Goal: Complete application form: Complete application form

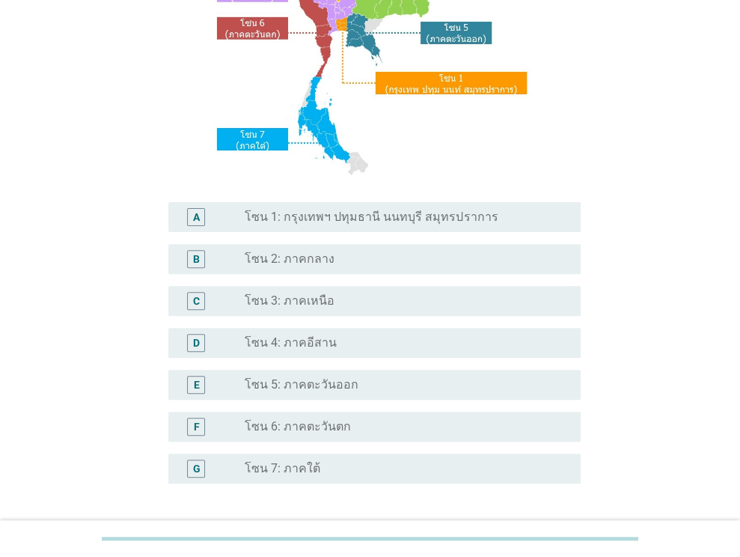
scroll to position [221, 0]
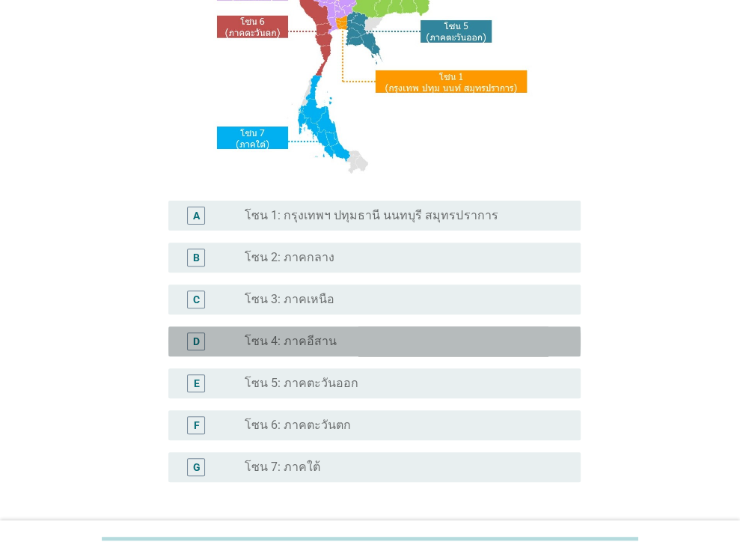
click at [521, 343] on div "radio_button_unchecked โซน 4: ภาคอีสาน" at bounding box center [401, 341] width 312 height 15
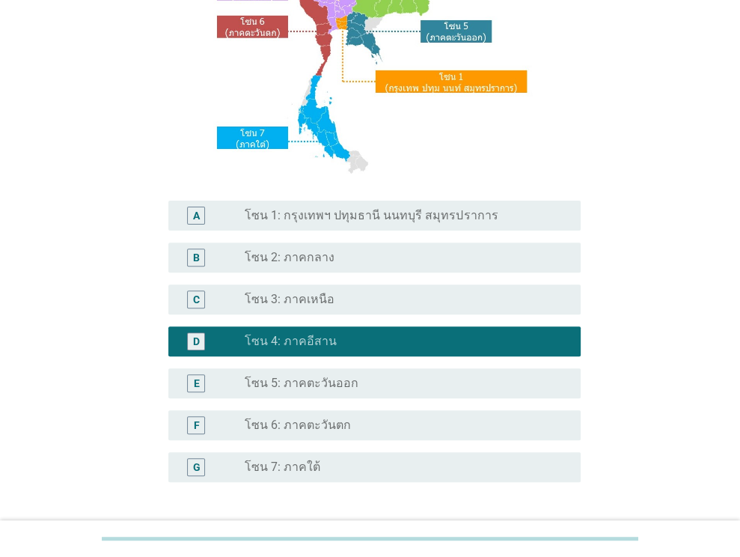
scroll to position [339, 0]
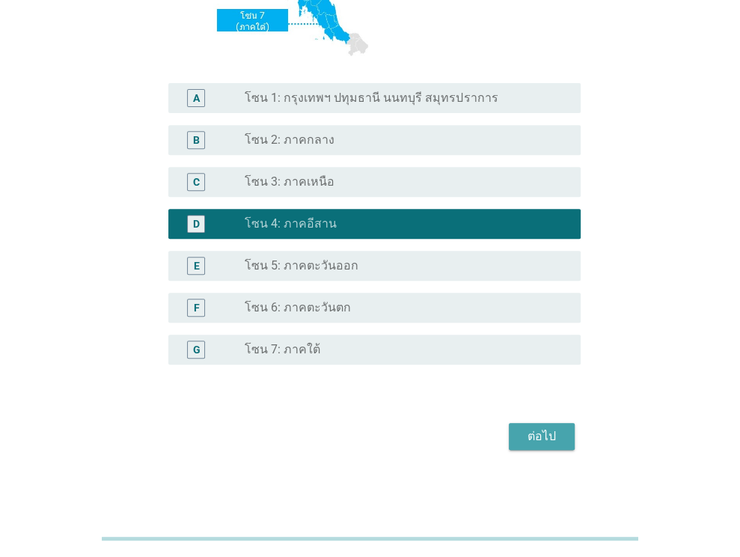
click at [536, 445] on button "ต่อไป" at bounding box center [542, 436] width 66 height 27
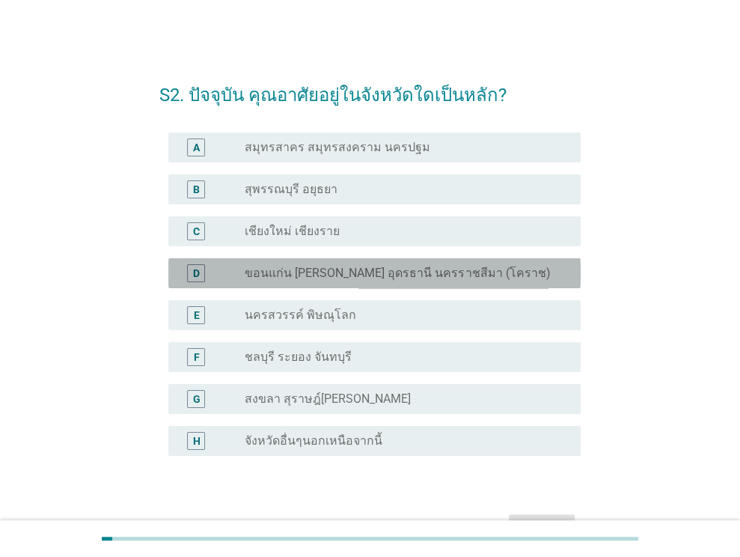
click at [484, 273] on label "ขอนแก่น [PERSON_NAME] อุดรธานี นครราชสีมา (โคราช)" at bounding box center [397, 273] width 305 height 15
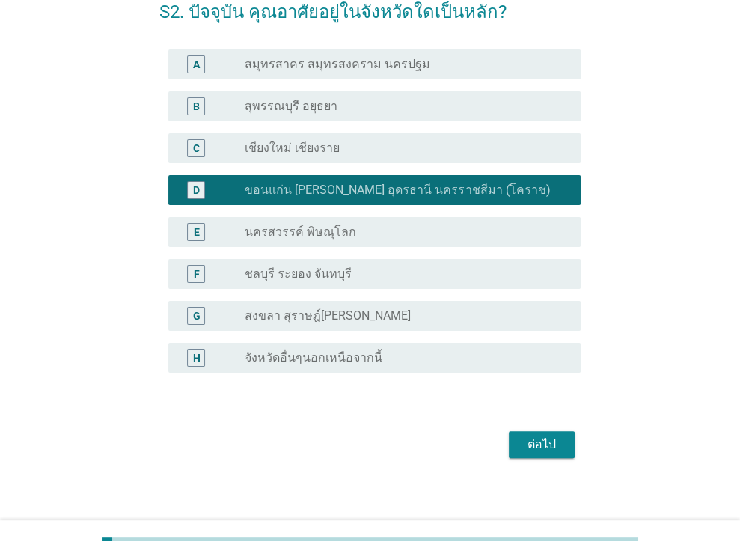
scroll to position [84, 0]
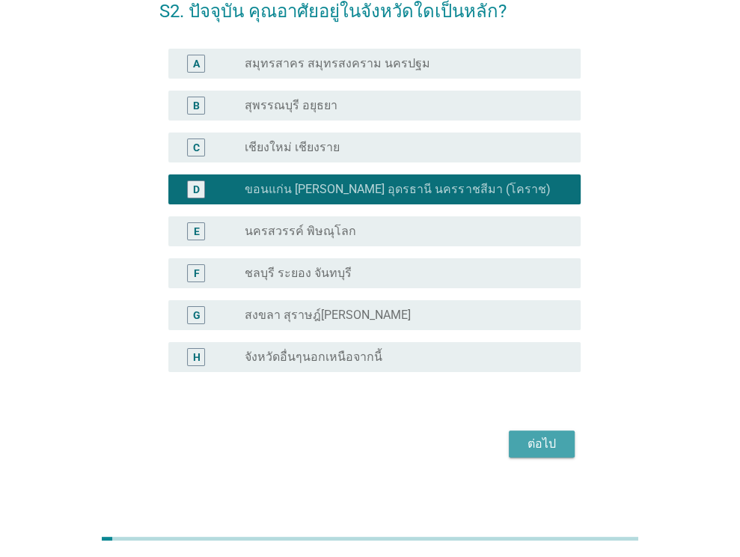
click at [536, 448] on div "ต่อไป" at bounding box center [542, 444] width 42 height 18
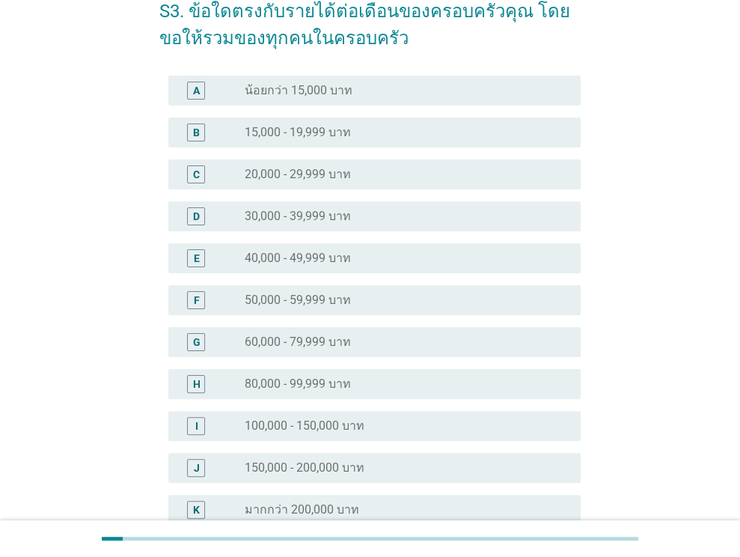
scroll to position [0, 0]
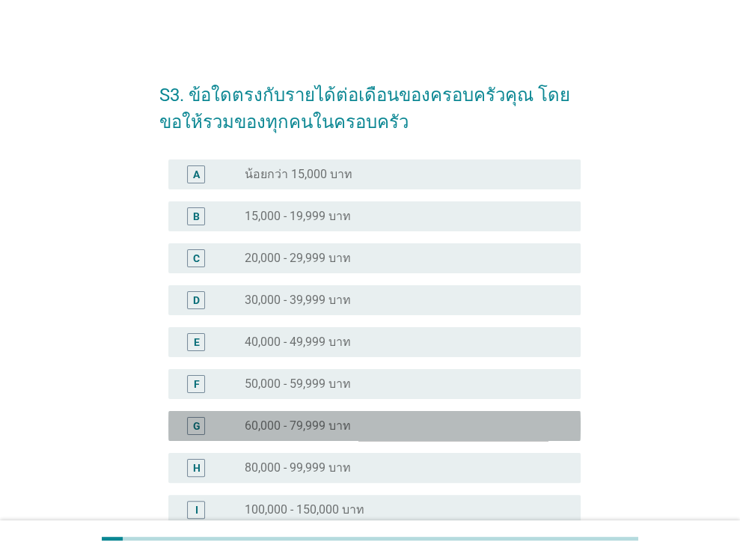
click at [500, 417] on div "radio_button_unchecked 60,000 - 79,999 บาท" at bounding box center [407, 426] width 324 height 18
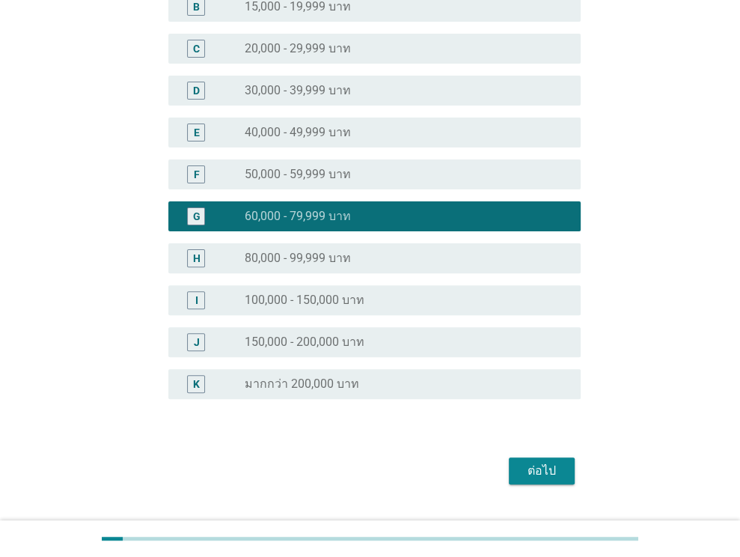
scroll to position [243, 0]
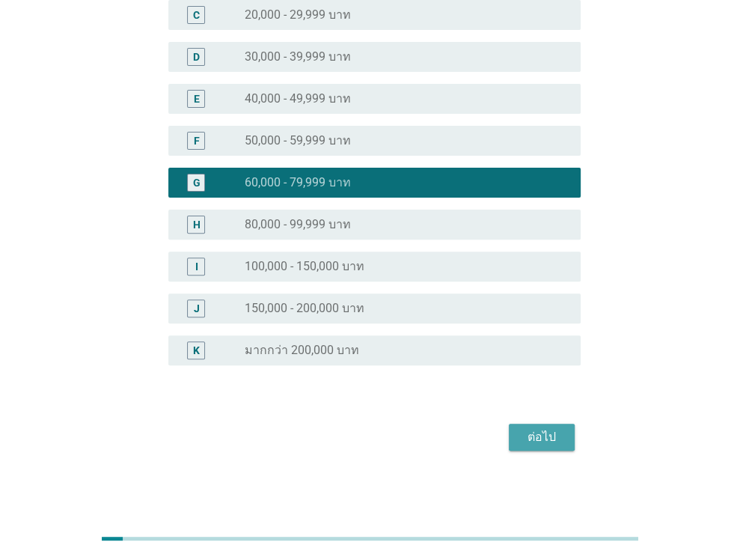
click at [542, 436] on div "ต่อไป" at bounding box center [542, 437] width 42 height 18
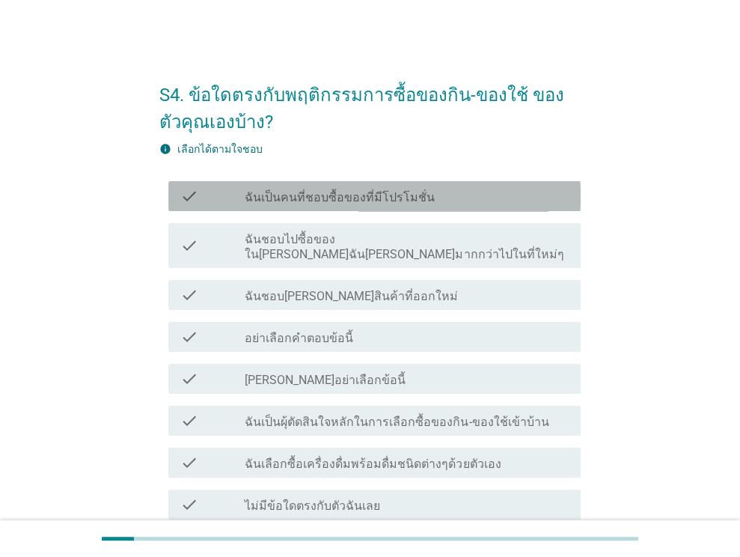
click at [455, 198] on div "check_box_outline_blank ฉันเป็นคนที่ชอบซื้อของที่มีโปรโมชั่น" at bounding box center [407, 196] width 324 height 18
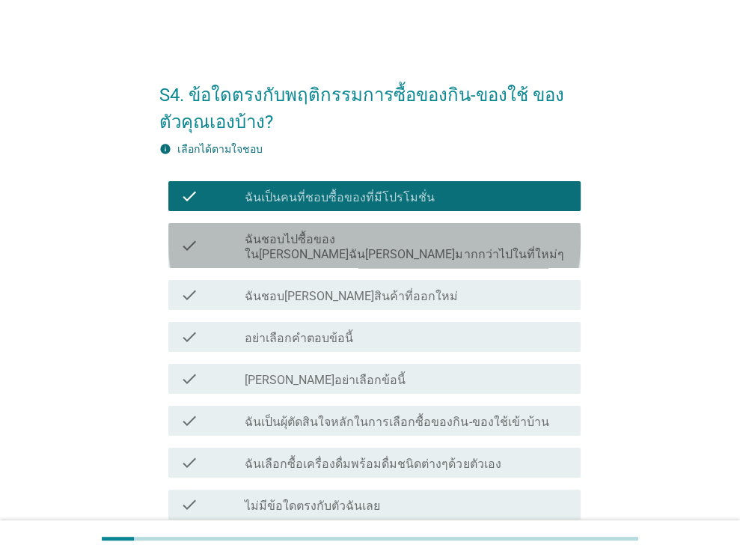
click at [468, 239] on label "ฉันชอบไปซื้อของใน[PERSON_NAME]ฉัน[PERSON_NAME]มากกว่าไปในที่ใหม่ๆ" at bounding box center [407, 247] width 324 height 30
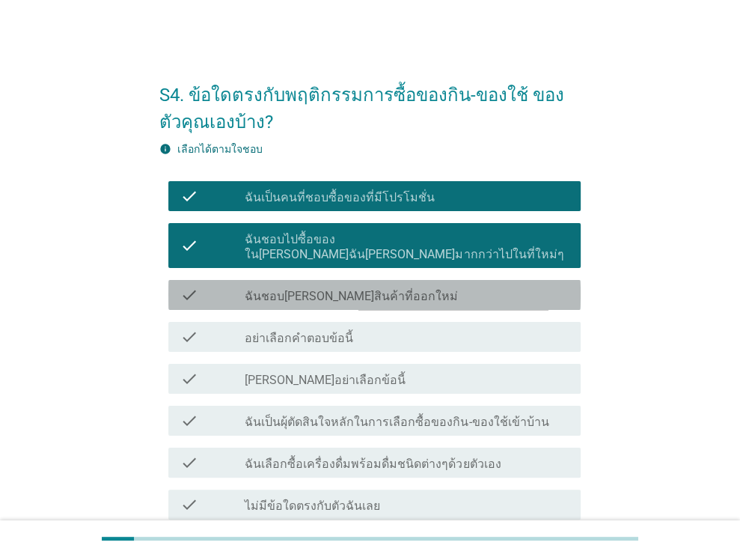
click at [486, 286] on div "check_box_outline_blank ฉันชอบ[PERSON_NAME]สินค้าที่ออกใหม่" at bounding box center [407, 295] width 324 height 18
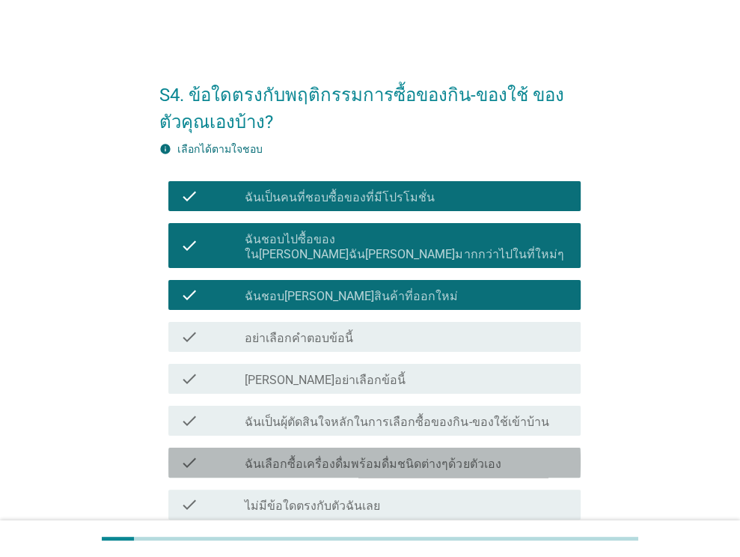
click at [506, 453] on div "check_box_outline_blank ฉันเลือกซื้อเครื่องดื่มพร้อมดื่มชนิดต่างๆด้วยตัวเอง" at bounding box center [407, 462] width 324 height 18
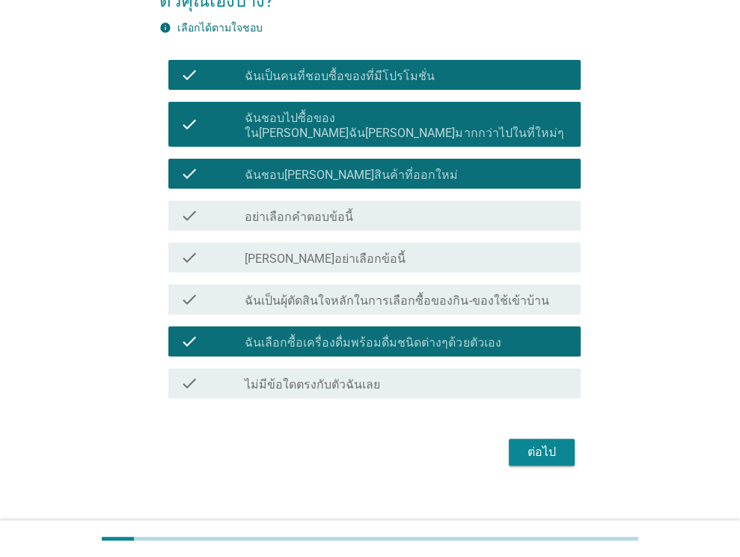
scroll to position [122, 0]
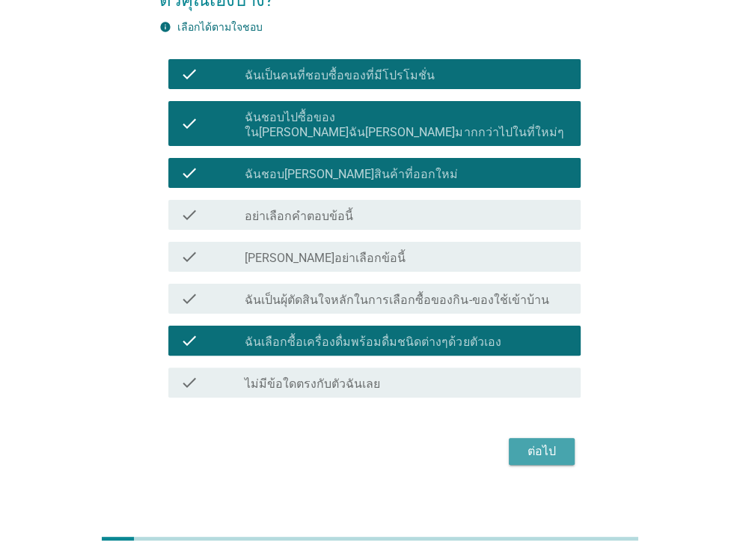
click at [545, 442] on div "ต่อไป" at bounding box center [542, 451] width 42 height 18
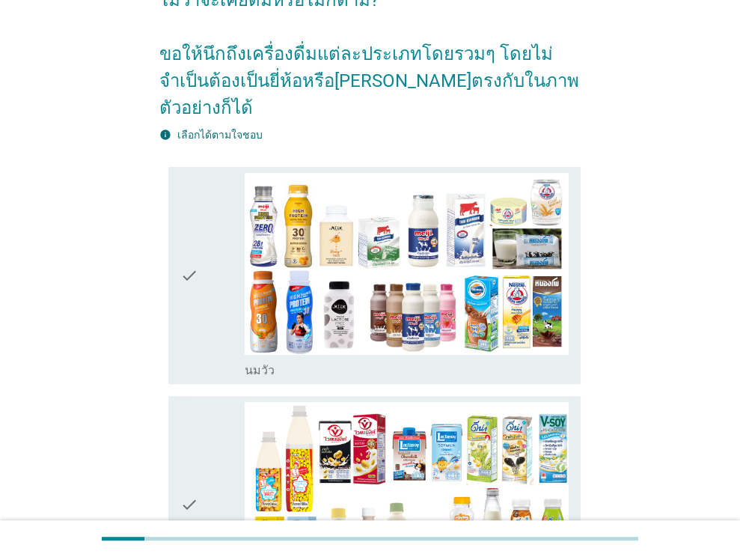
scroll to position [0, 0]
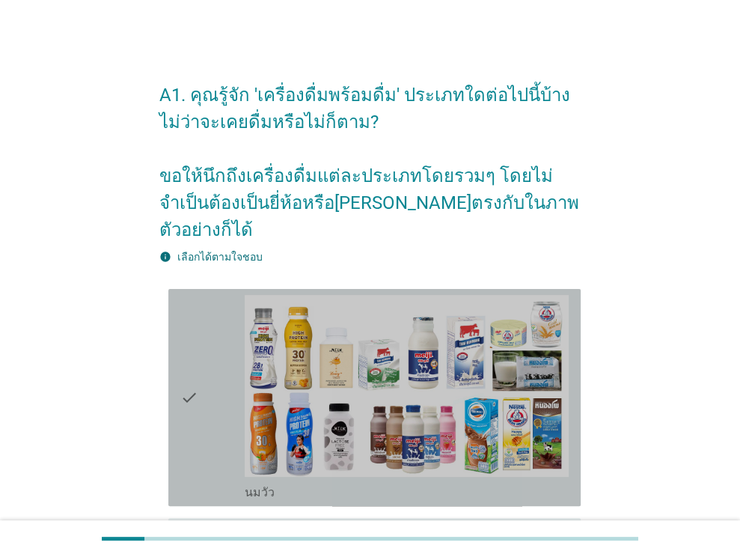
click at [222, 369] on div "check" at bounding box center [212, 397] width 65 height 205
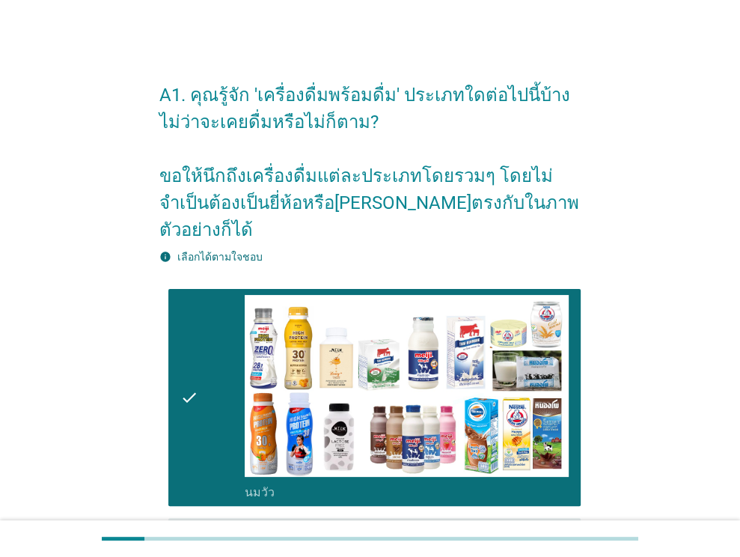
drag, startPoint x: 739, startPoint y: 83, endPoint x: 744, endPoint y: 60, distance: 23.6
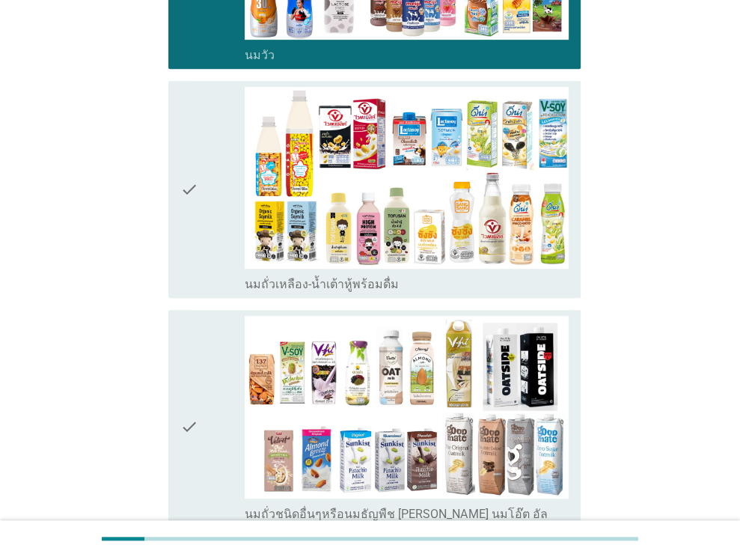
scroll to position [345, 0]
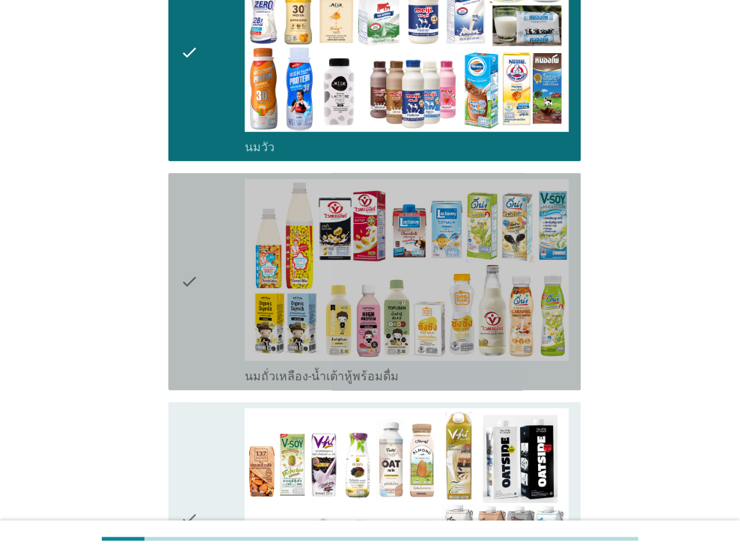
click at [212, 233] on div "check" at bounding box center [212, 281] width 65 height 205
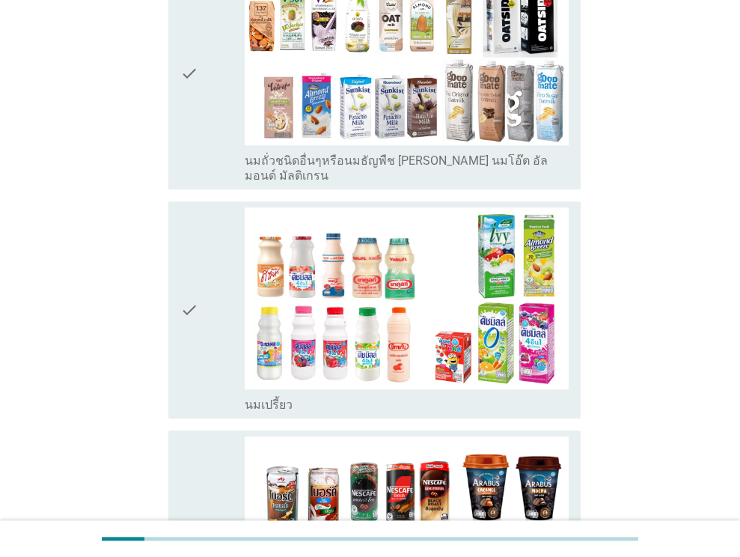
scroll to position [811, 0]
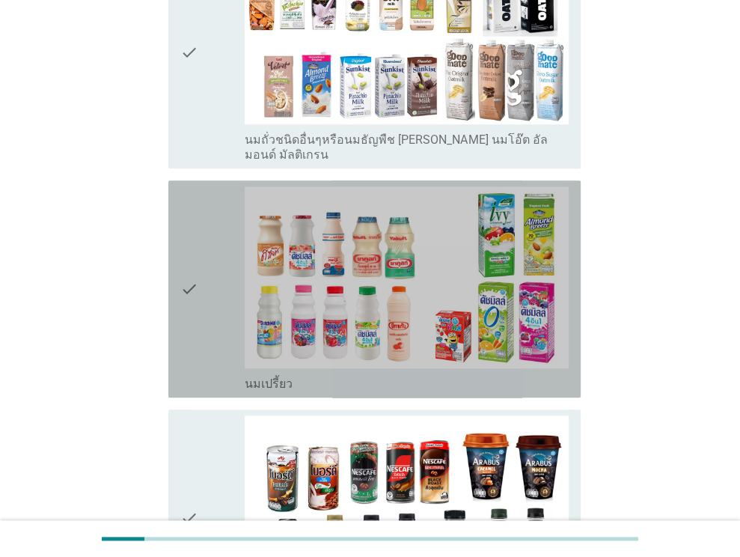
click at [223, 262] on div "check" at bounding box center [212, 288] width 65 height 205
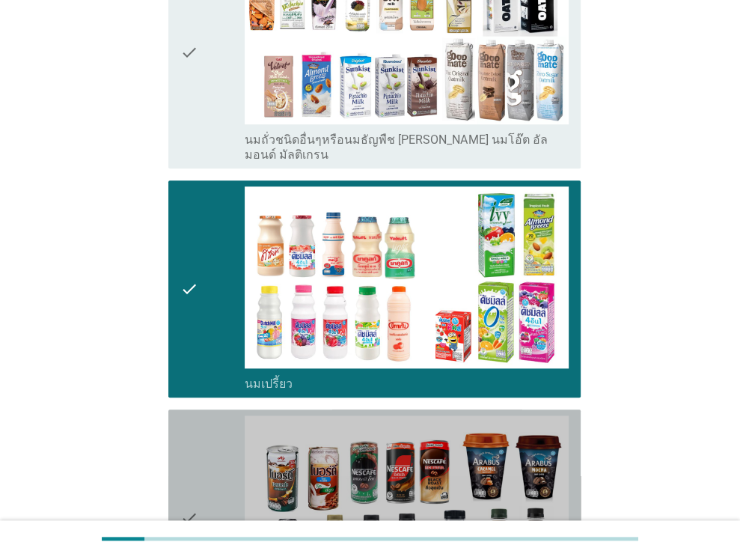
click at [219, 461] on div "check" at bounding box center [212, 517] width 65 height 205
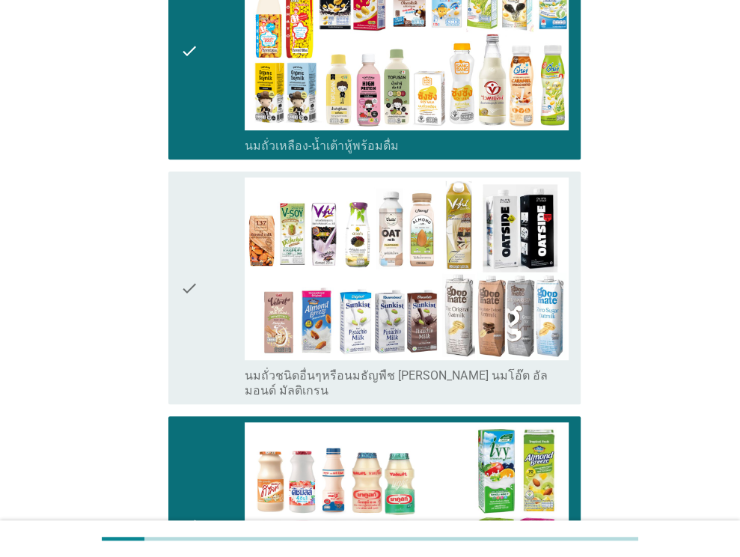
scroll to position [584, 0]
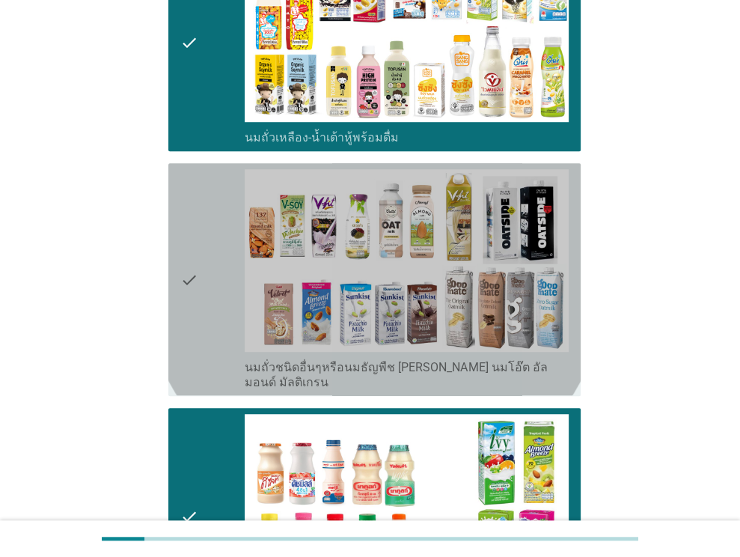
click at [175, 254] on div "check check_box_outline_blank นมถั่วชนิดอื่นๆหรือนมธัญพืช [PERSON_NAME] นมโอ๊ต …" at bounding box center [374, 279] width 412 height 232
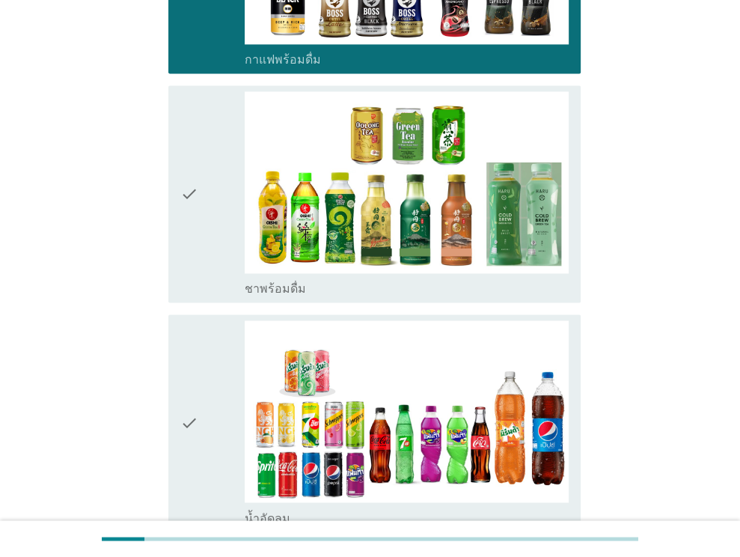
scroll to position [1374, 0]
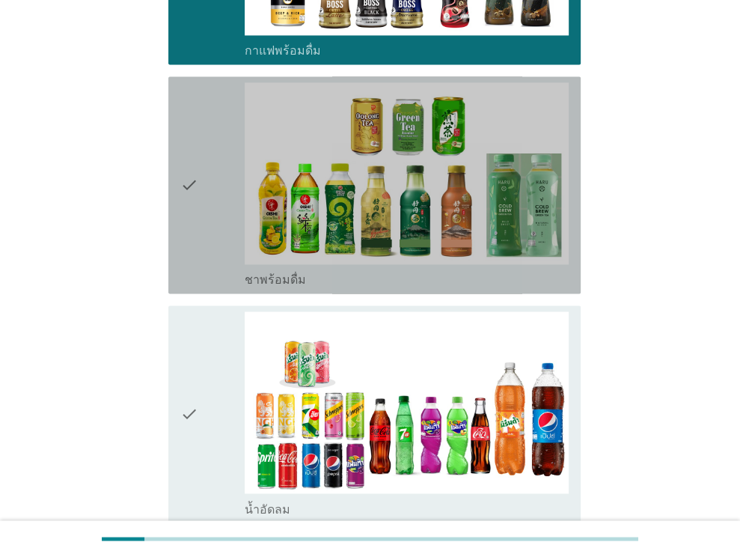
click at [200, 179] on div "check" at bounding box center [212, 184] width 65 height 205
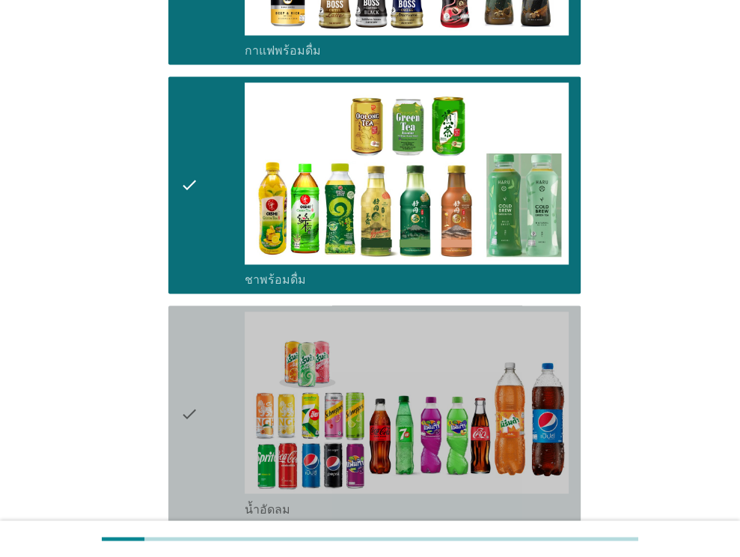
click at [203, 362] on div "check" at bounding box center [212, 413] width 65 height 205
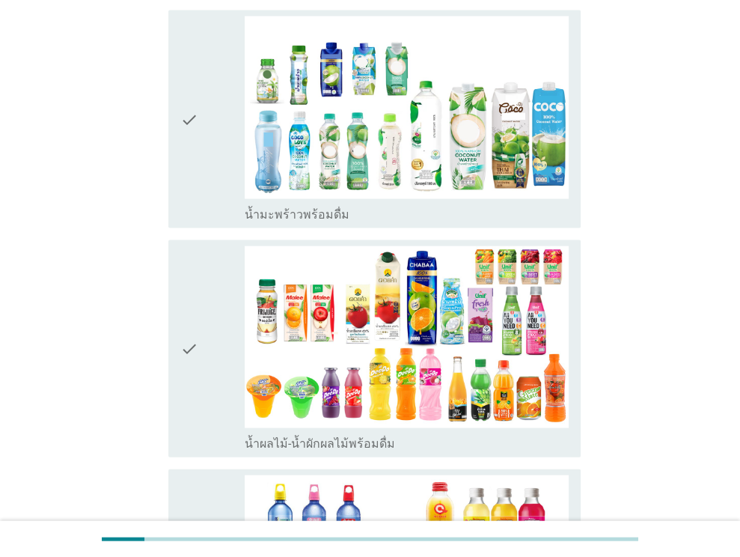
scroll to position [1901, 0]
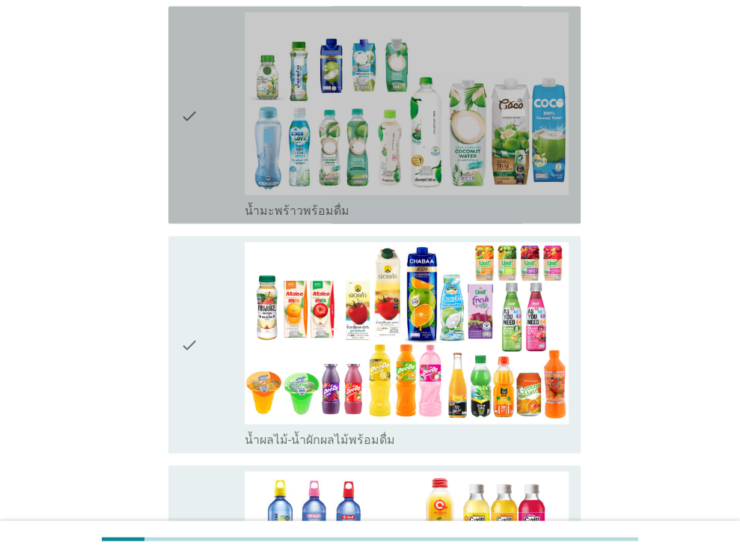
click at [192, 125] on icon "check" at bounding box center [189, 115] width 18 height 205
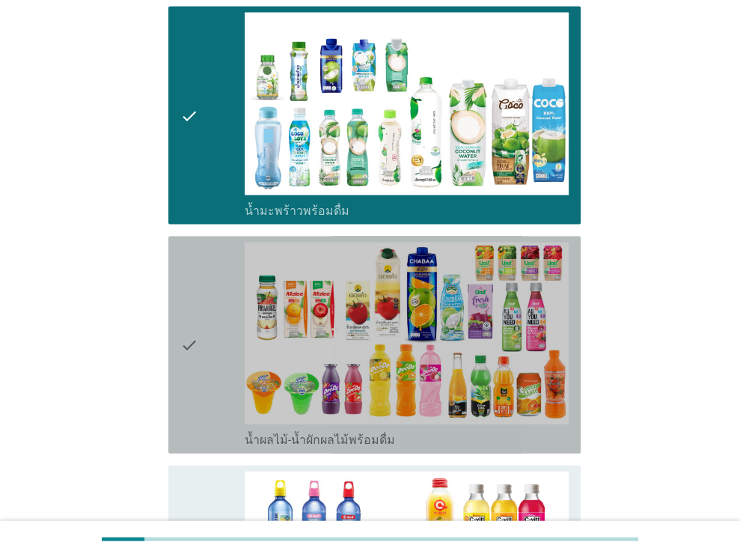
click at [209, 287] on div "check" at bounding box center [212, 344] width 65 height 205
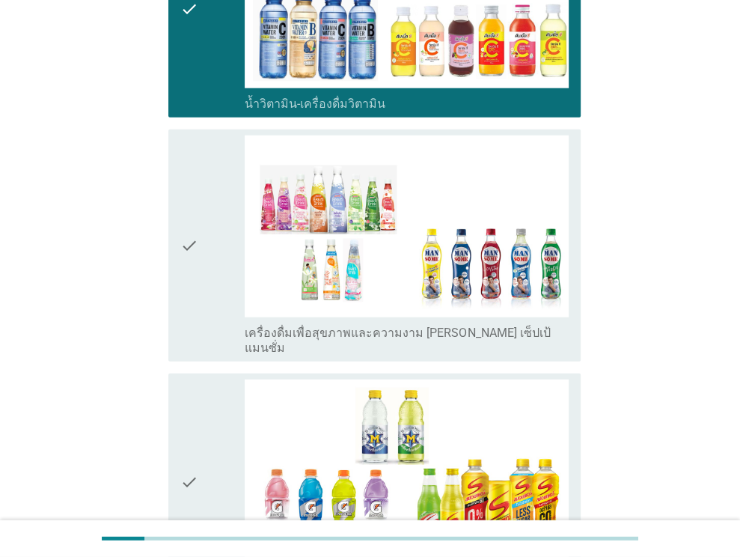
scroll to position [2471, 0]
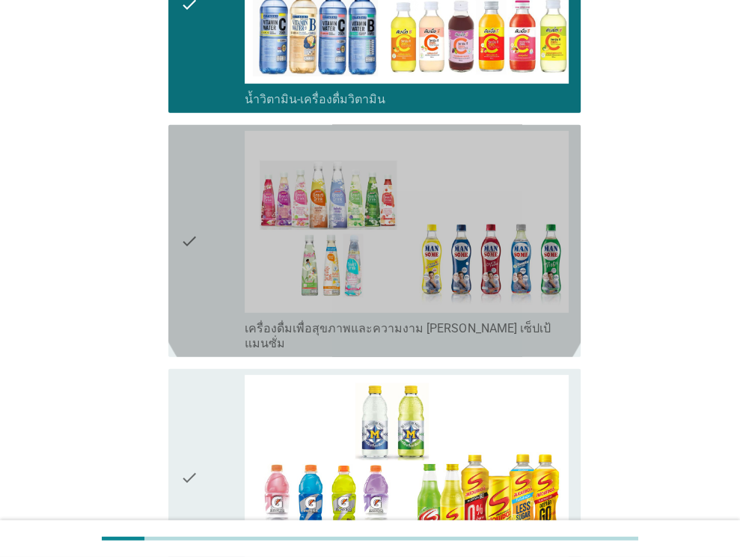
click at [203, 229] on div "check" at bounding box center [212, 241] width 65 height 220
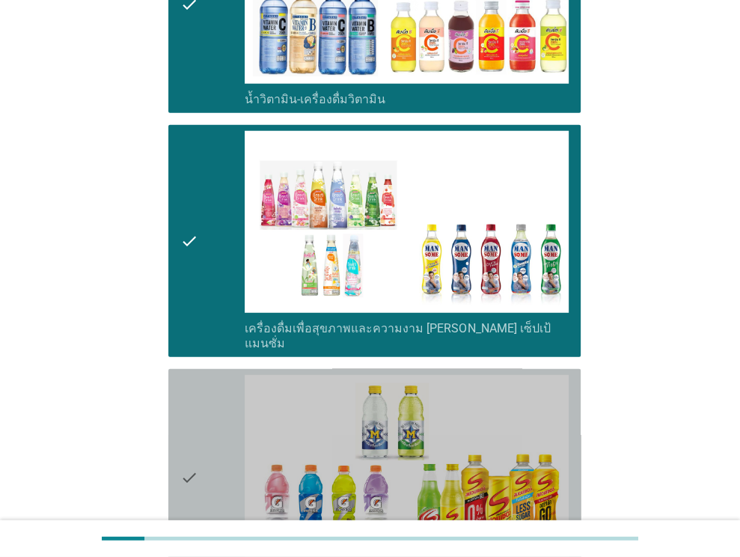
click at [198, 429] on div "check" at bounding box center [212, 477] width 65 height 205
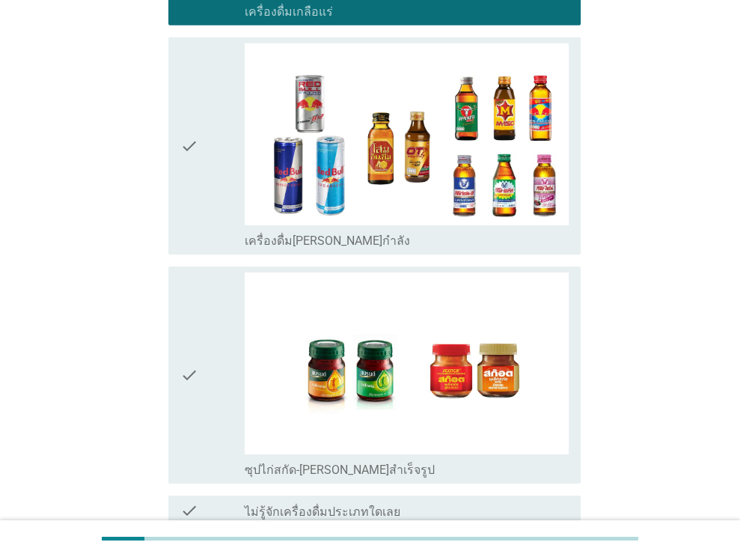
scroll to position [3036, 0]
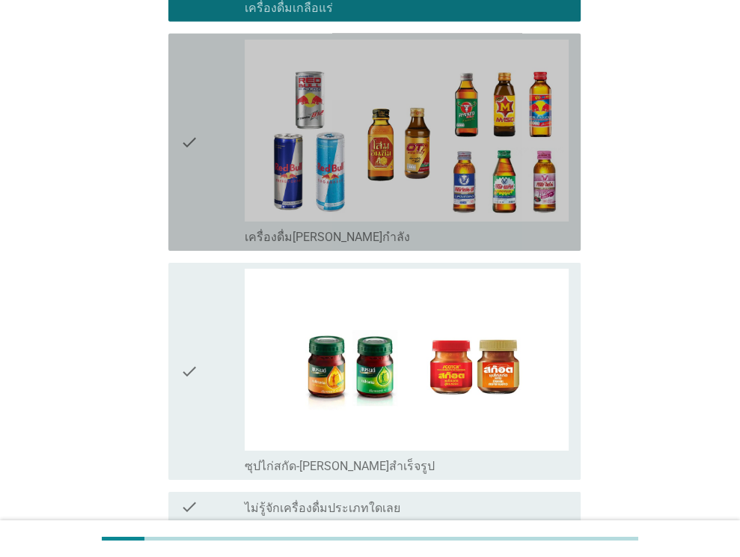
click at [214, 160] on div "check" at bounding box center [212, 142] width 65 height 205
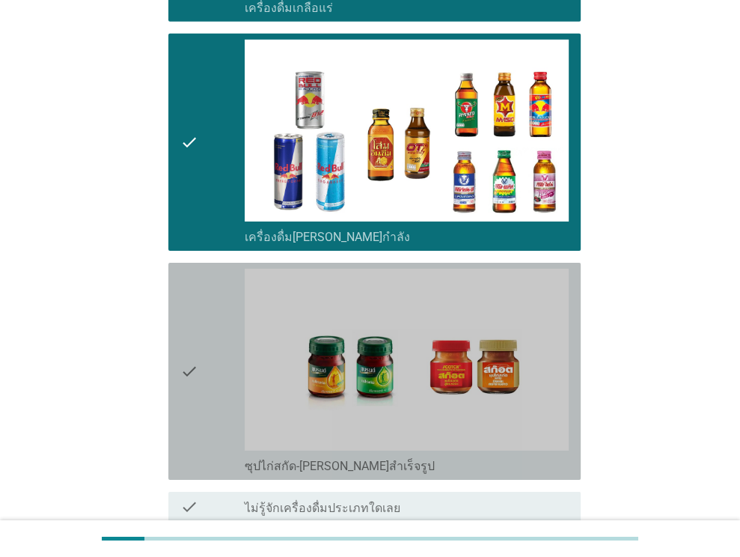
click at [212, 364] on div "check" at bounding box center [212, 371] width 65 height 205
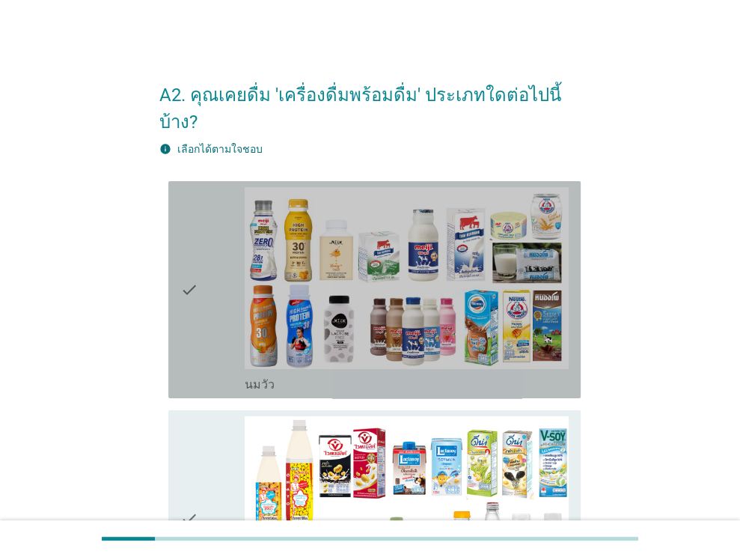
click at [218, 296] on div "check" at bounding box center [212, 289] width 65 height 205
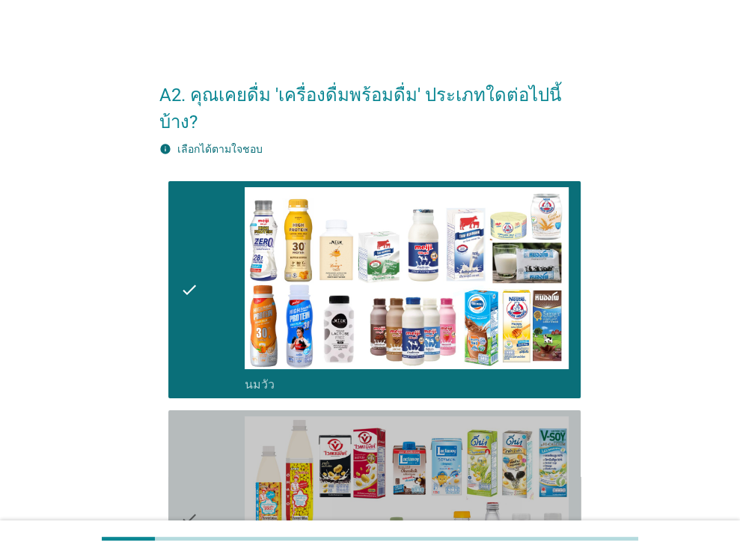
click at [209, 433] on div "check" at bounding box center [212, 518] width 65 height 205
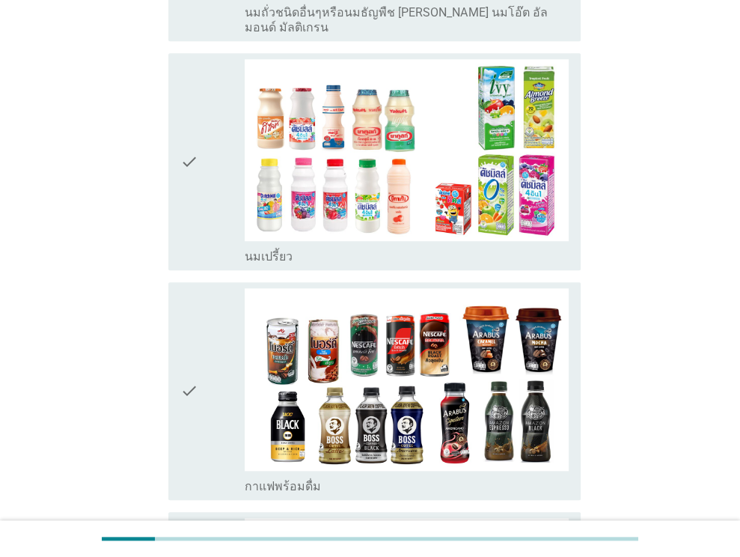
scroll to position [859, 0]
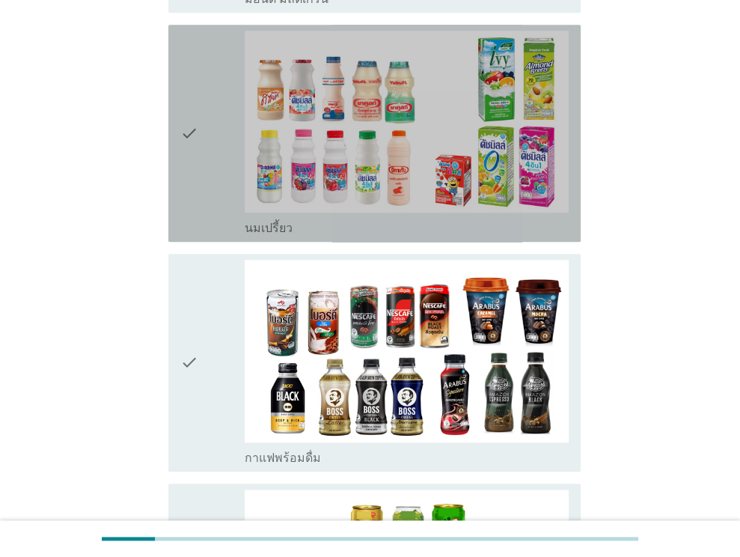
click at [191, 134] on icon "check" at bounding box center [189, 133] width 18 height 205
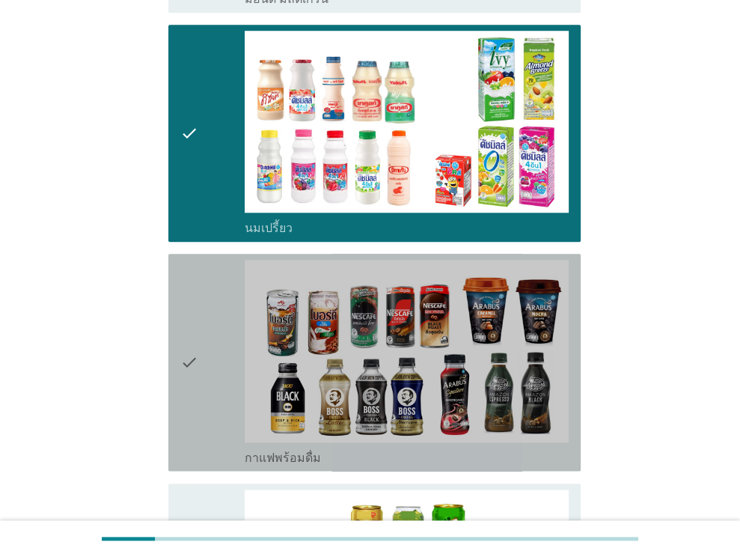
click at [224, 361] on div "check" at bounding box center [212, 362] width 65 height 205
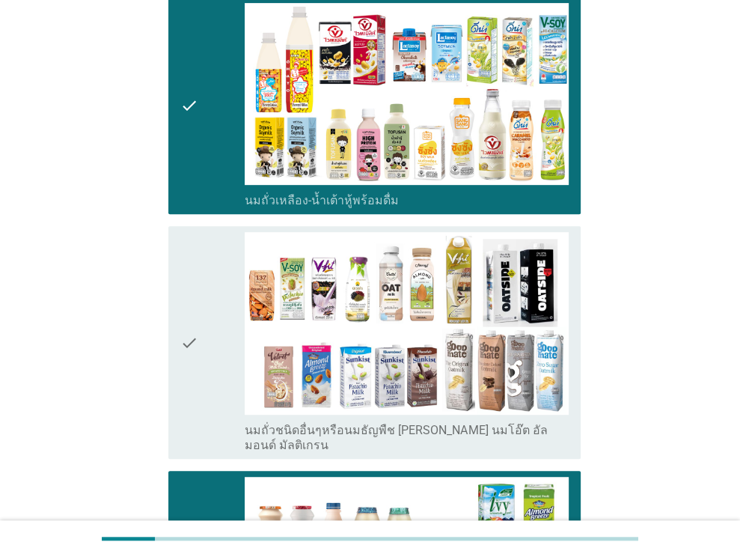
scroll to position [405, 0]
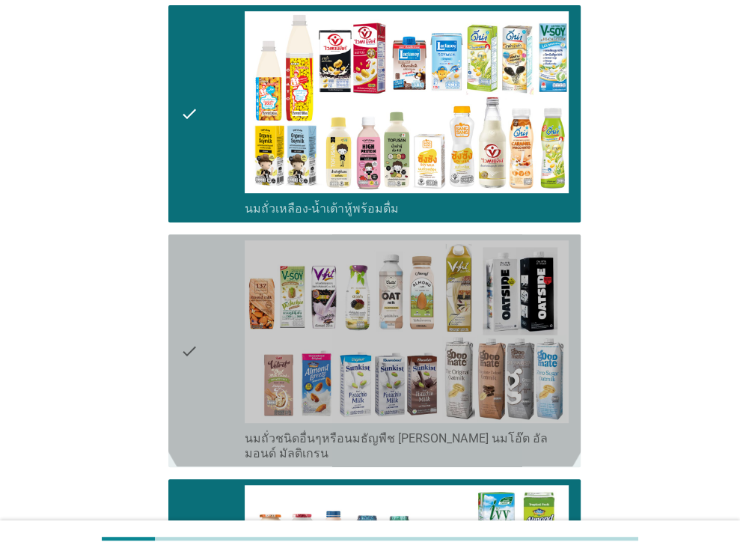
click at [195, 313] on icon "check" at bounding box center [189, 350] width 18 height 220
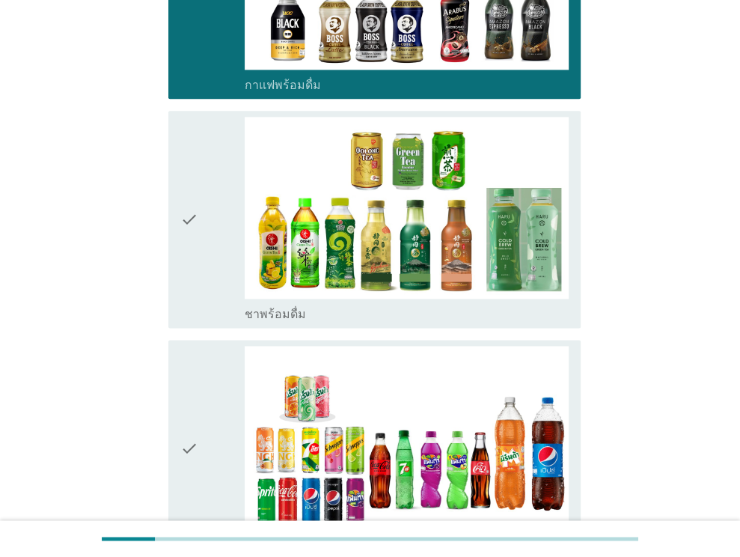
scroll to position [1276, 0]
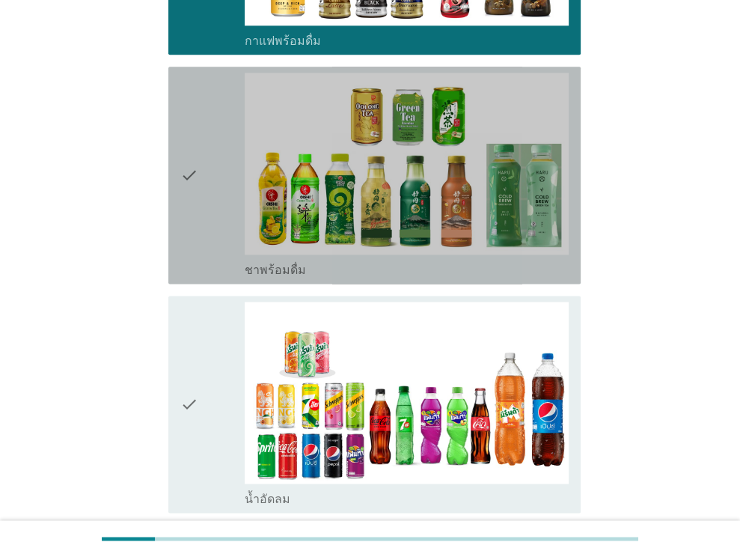
click at [190, 192] on icon "check" at bounding box center [189, 175] width 18 height 205
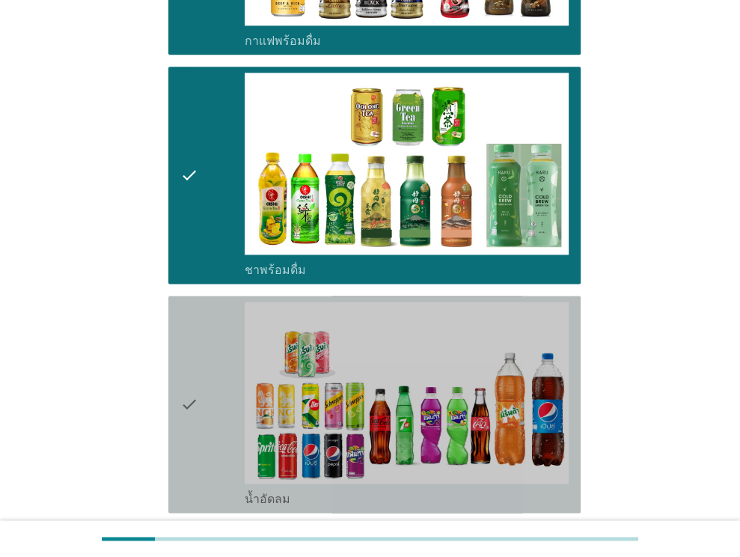
click at [198, 346] on icon "check" at bounding box center [189, 403] width 18 height 205
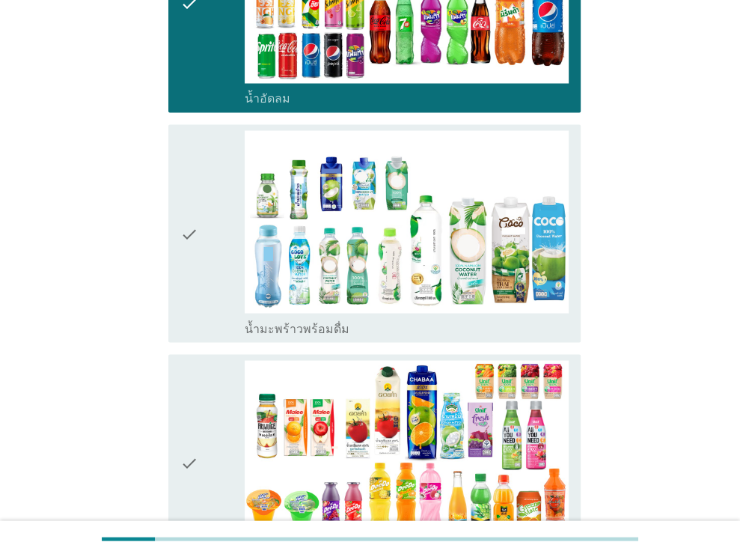
scroll to position [1832, 0]
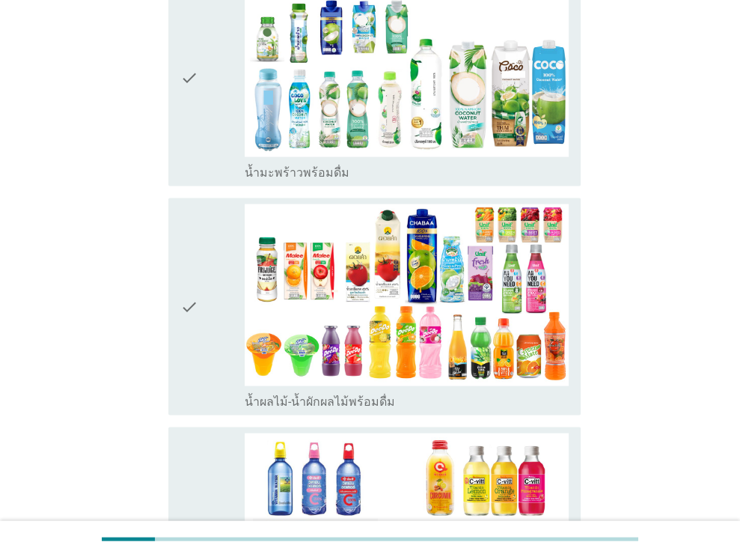
click at [208, 55] on div "check" at bounding box center [212, 76] width 65 height 205
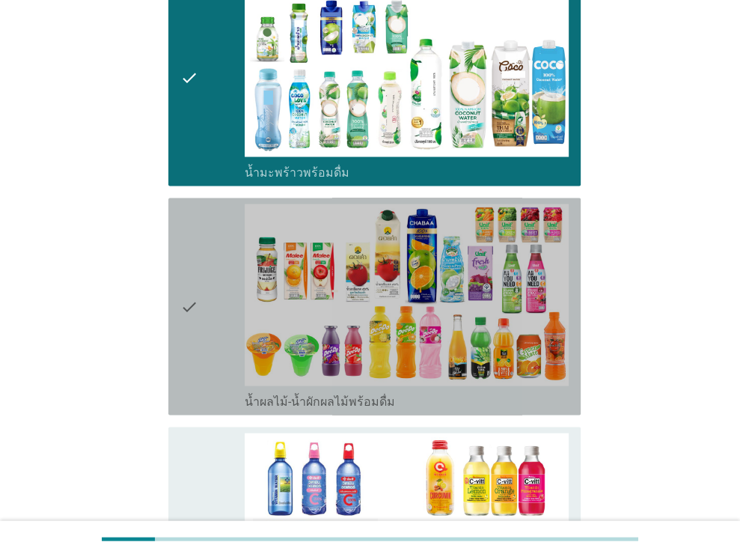
click at [198, 298] on div "check" at bounding box center [212, 305] width 65 height 205
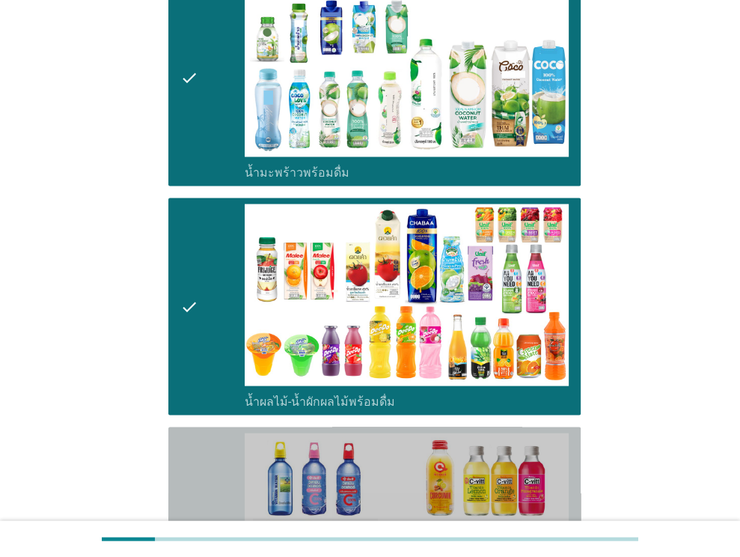
click at [202, 464] on div "check" at bounding box center [212, 534] width 65 height 205
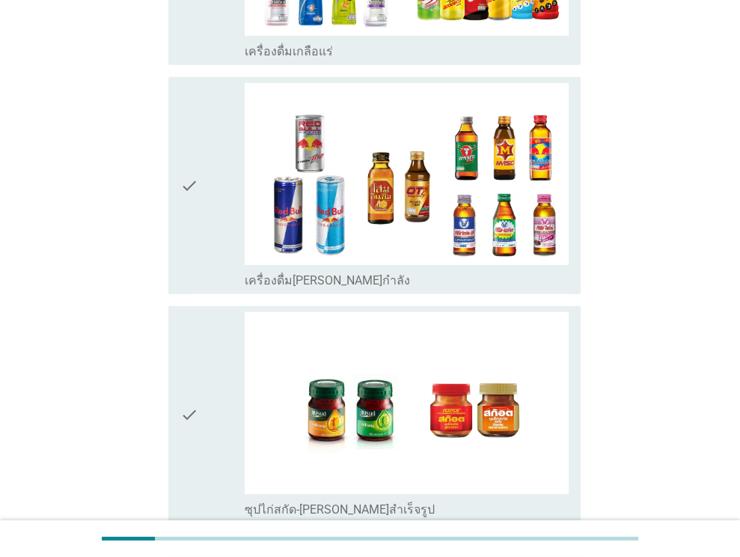
scroll to position [3004, 0]
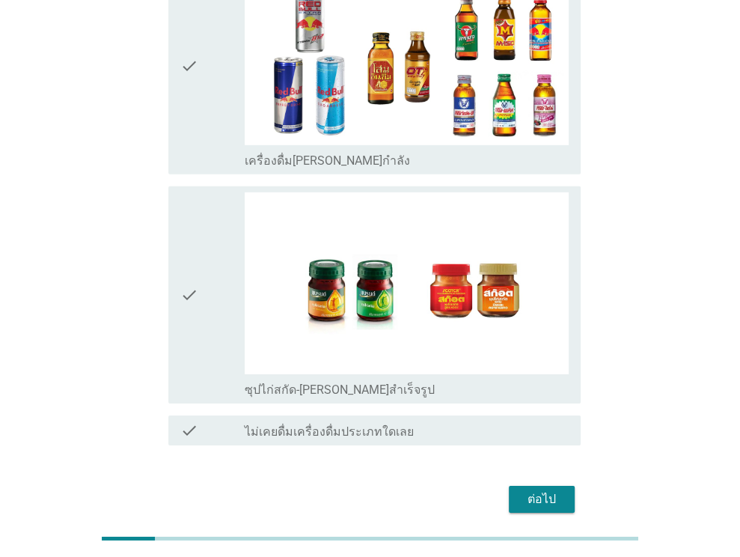
click at [185, 307] on icon "check" at bounding box center [189, 294] width 18 height 205
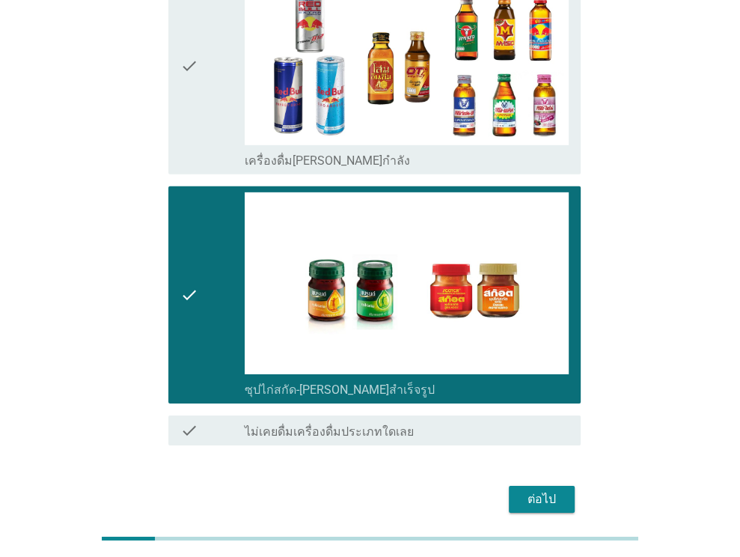
click at [533, 490] on div "ต่อไป" at bounding box center [542, 499] width 42 height 18
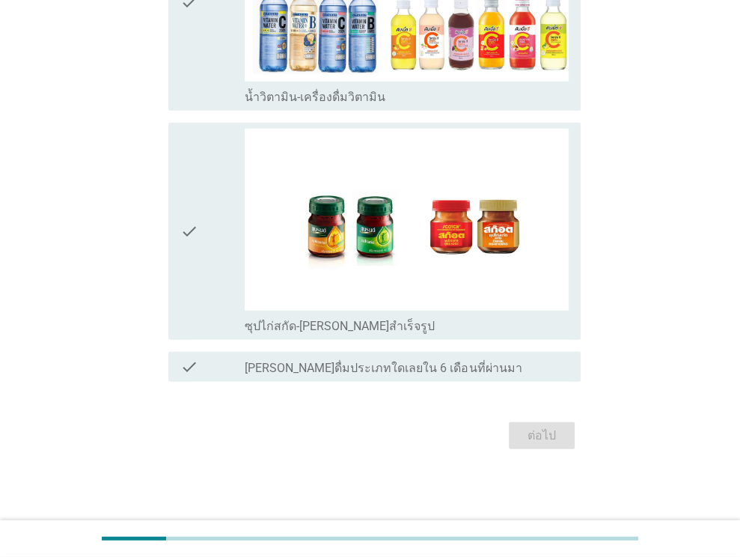
scroll to position [0, 0]
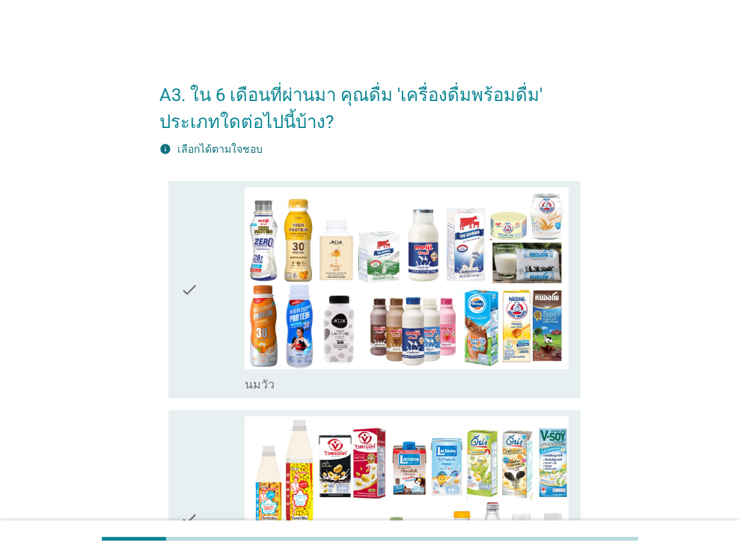
click at [197, 313] on icon "check" at bounding box center [189, 289] width 18 height 205
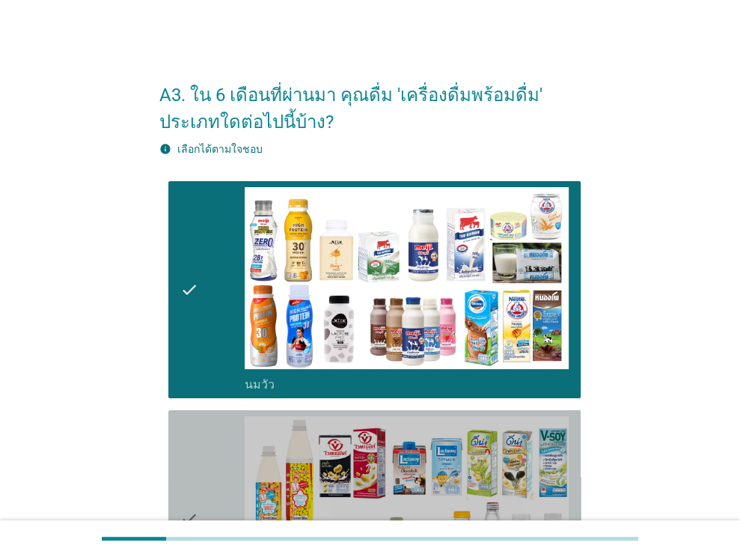
click at [198, 451] on div "check" at bounding box center [212, 518] width 65 height 205
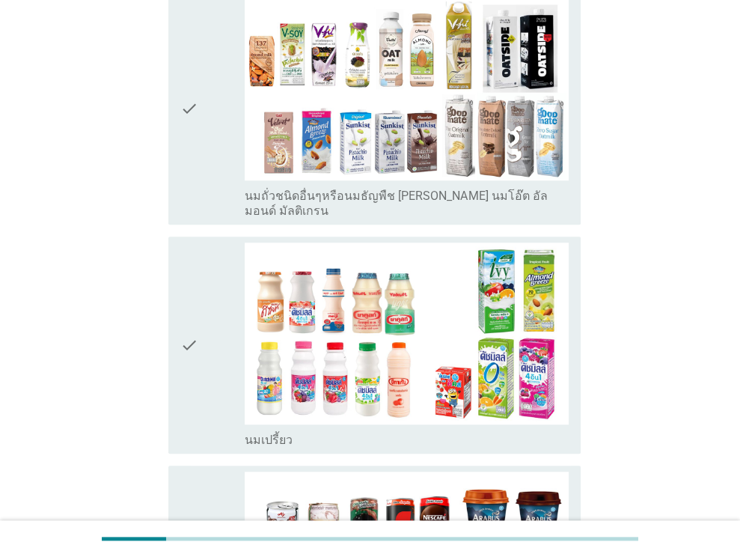
scroll to position [664, 0]
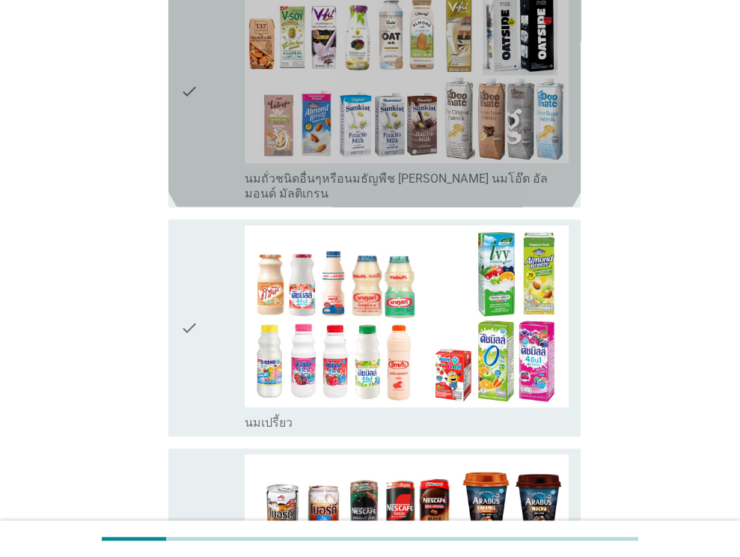
click at [188, 134] on icon "check" at bounding box center [189, 91] width 18 height 220
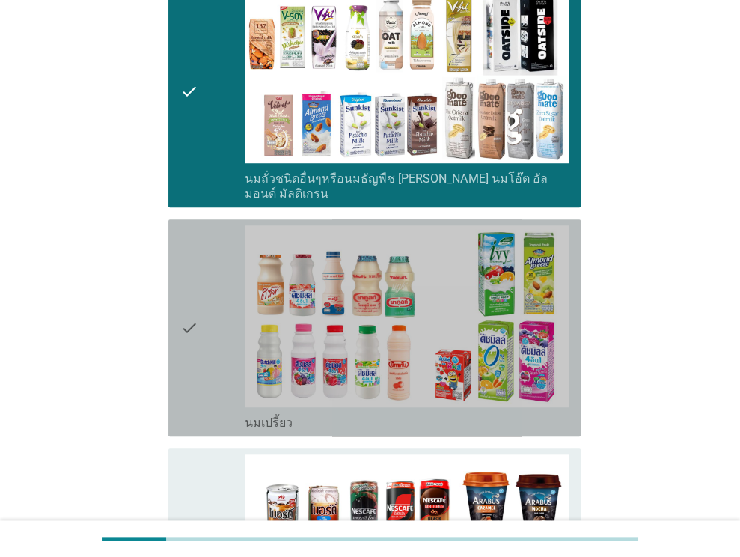
click at [197, 310] on icon "check" at bounding box center [189, 327] width 18 height 205
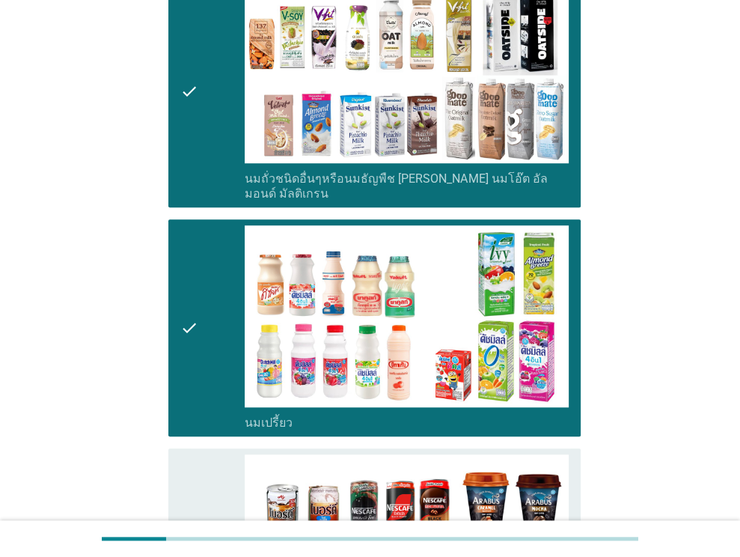
click at [207, 474] on div "check" at bounding box center [212, 556] width 65 height 205
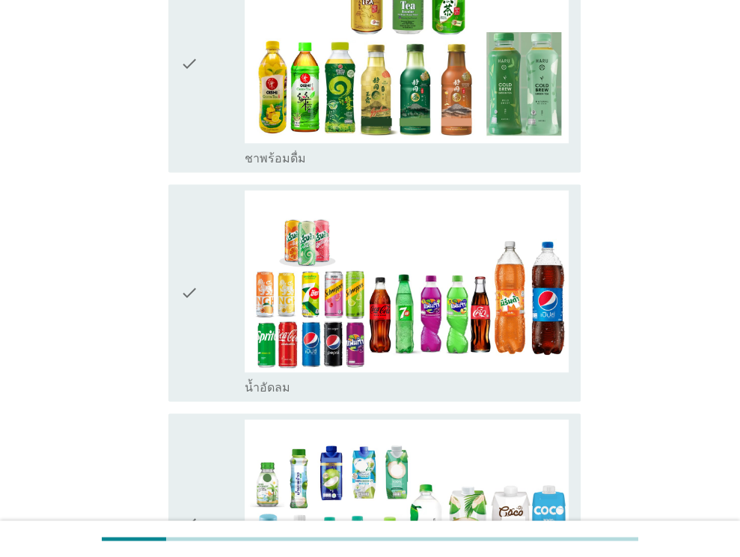
scroll to position [1403, 0]
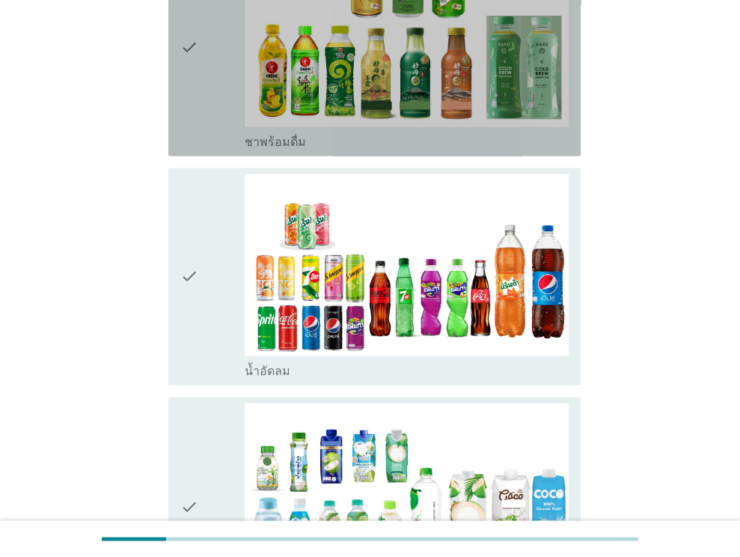
click at [200, 74] on div "check" at bounding box center [212, 47] width 65 height 205
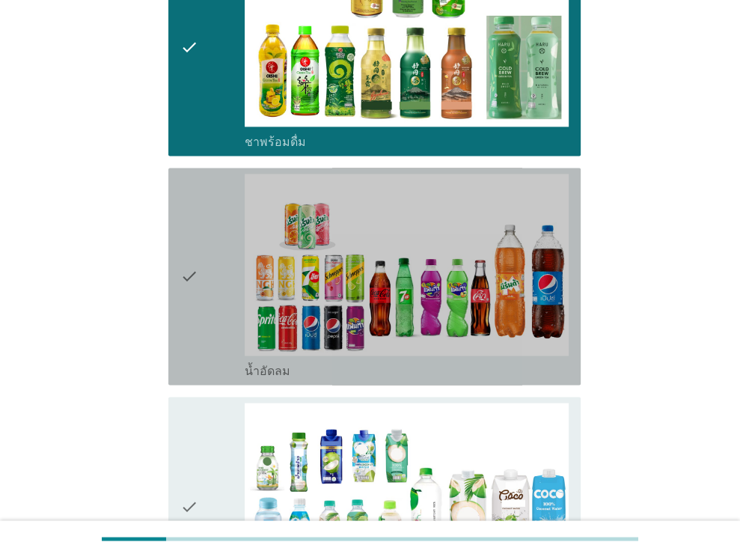
click at [209, 281] on div "check" at bounding box center [212, 276] width 65 height 205
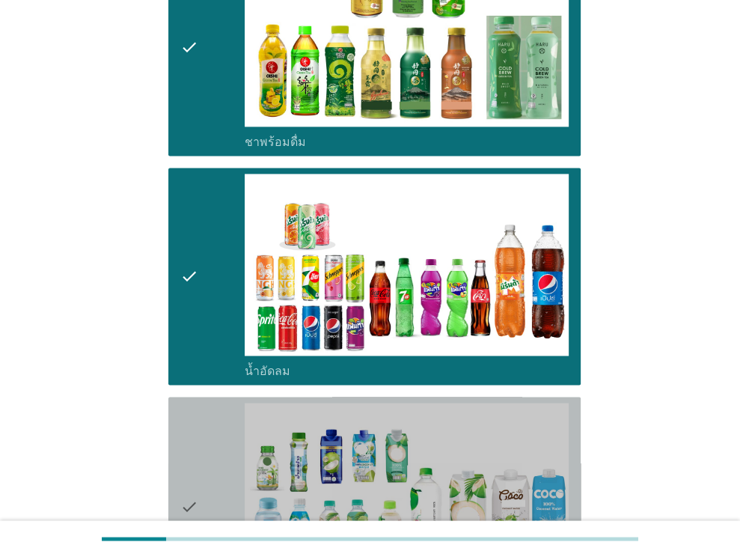
click at [200, 448] on div "check" at bounding box center [212, 504] width 65 height 205
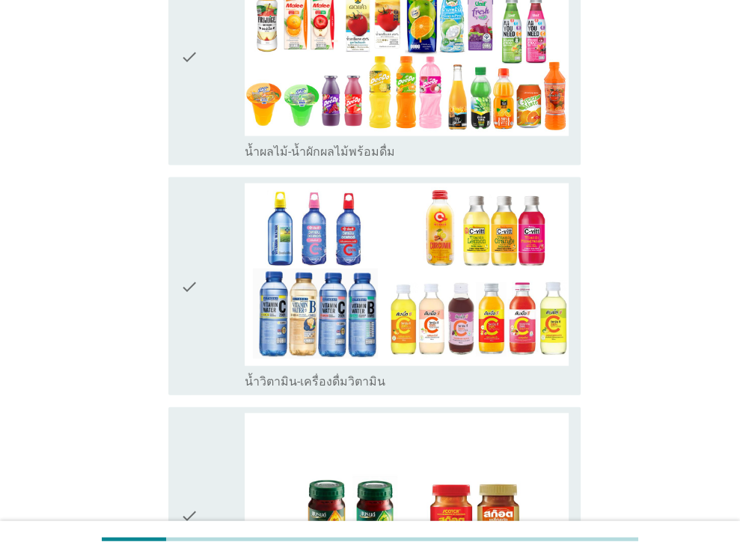
scroll to position [2088, 0]
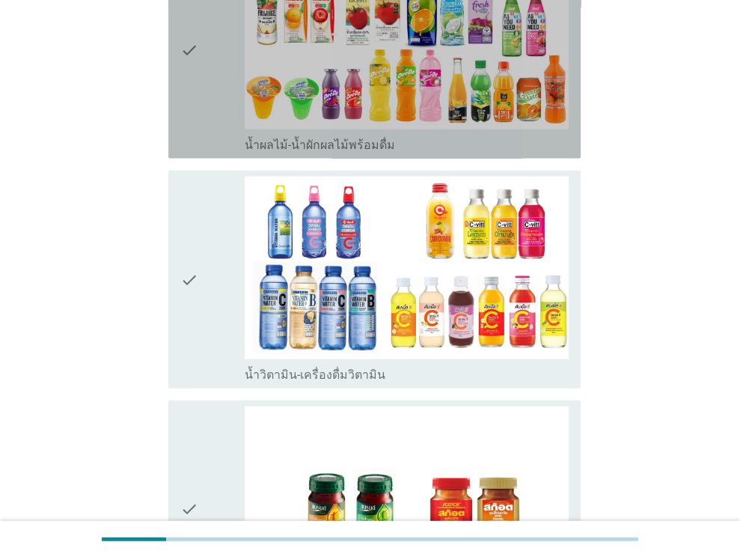
click at [212, 93] on div "check" at bounding box center [212, 50] width 65 height 205
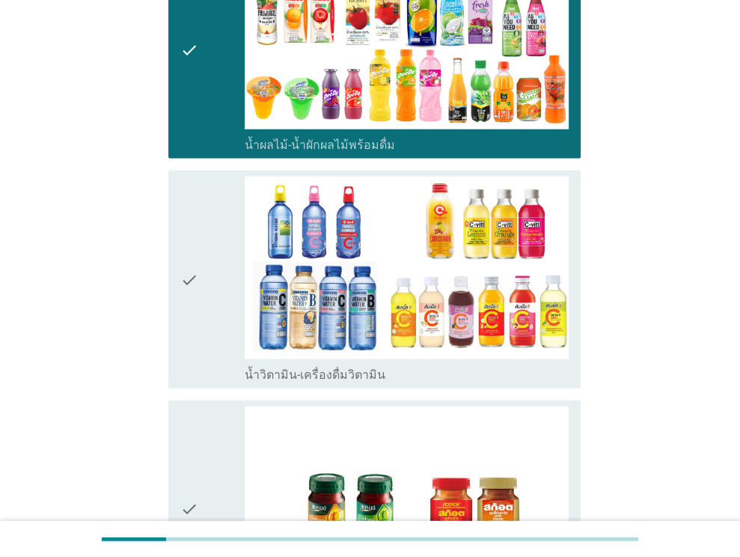
scroll to position [2345, 0]
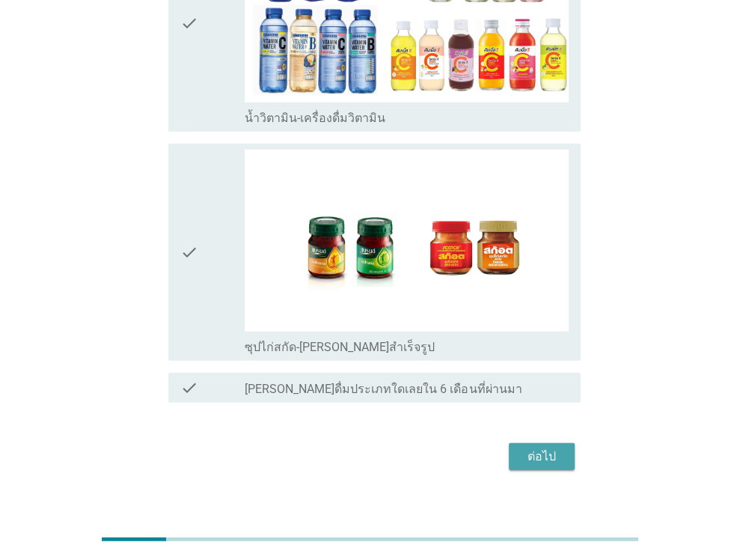
click at [542, 447] on div "ต่อไป" at bounding box center [542, 456] width 42 height 18
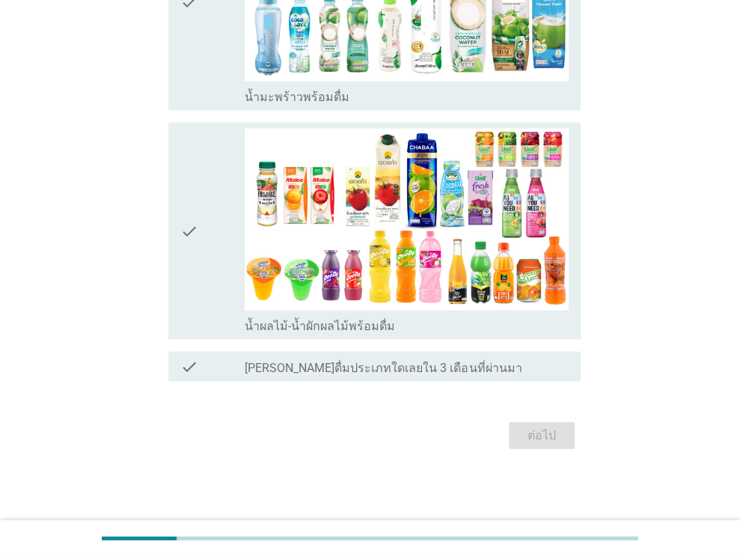
scroll to position [0, 0]
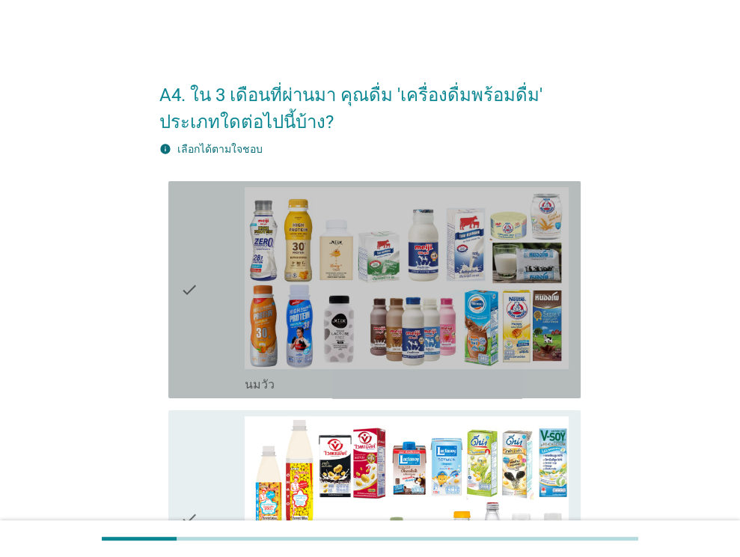
click at [176, 355] on div "check check_box_outline_blank [PERSON_NAME]" at bounding box center [374, 289] width 412 height 217
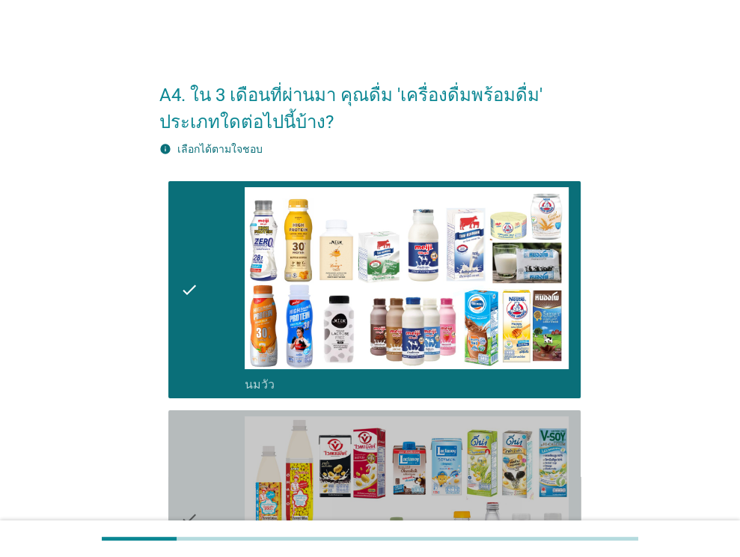
click at [186, 455] on icon "check" at bounding box center [189, 518] width 18 height 205
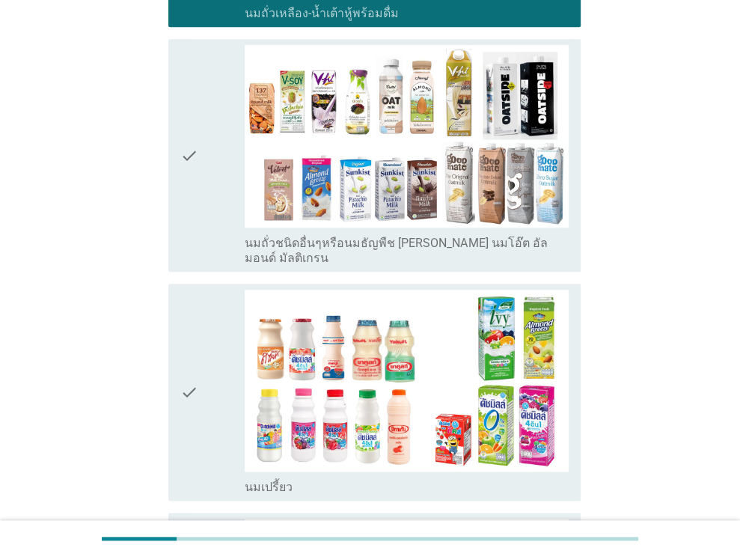
scroll to position [603, 0]
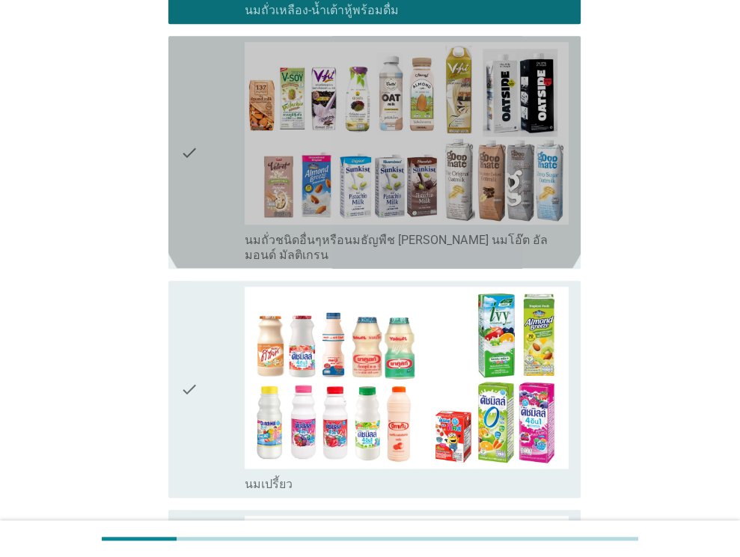
click at [197, 212] on icon "check" at bounding box center [189, 152] width 18 height 220
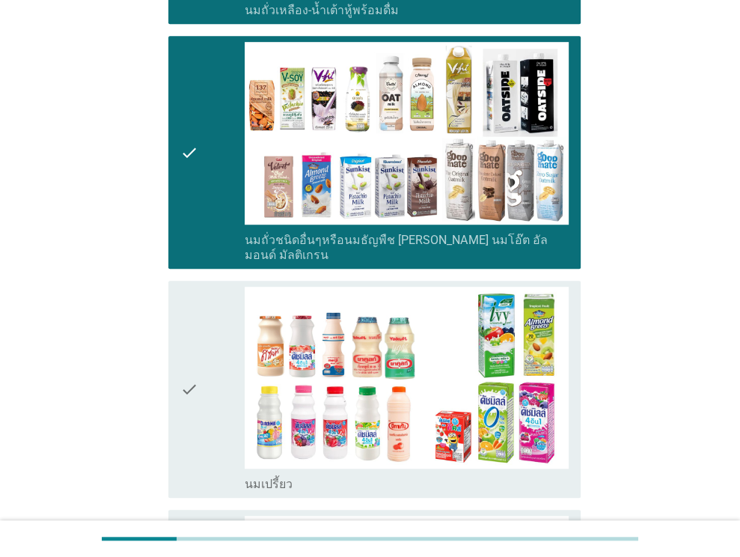
click at [195, 352] on icon "check" at bounding box center [189, 389] width 18 height 205
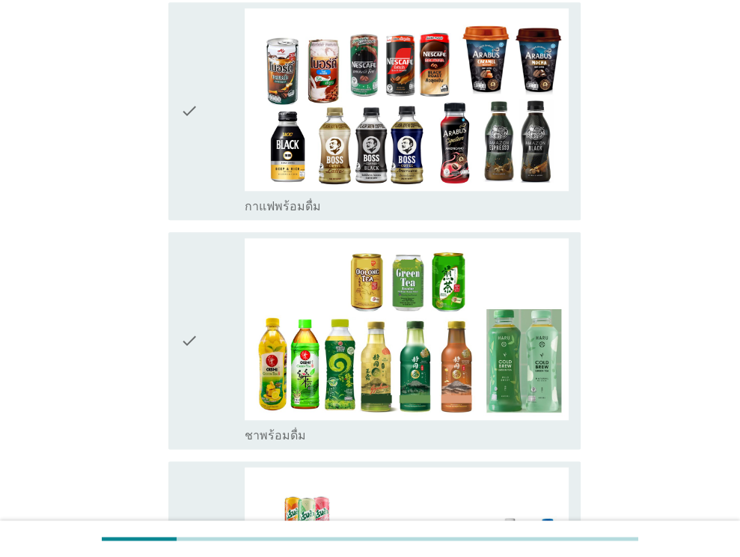
scroll to position [1113, 0]
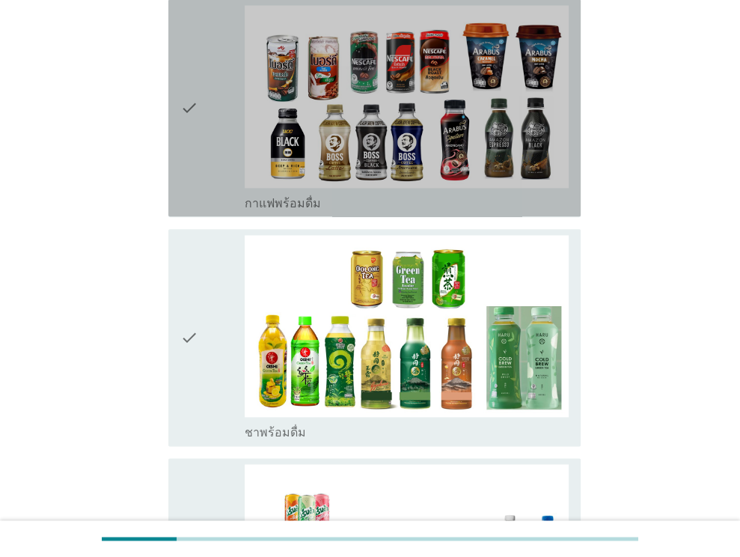
click at [192, 114] on icon "check" at bounding box center [189, 107] width 18 height 205
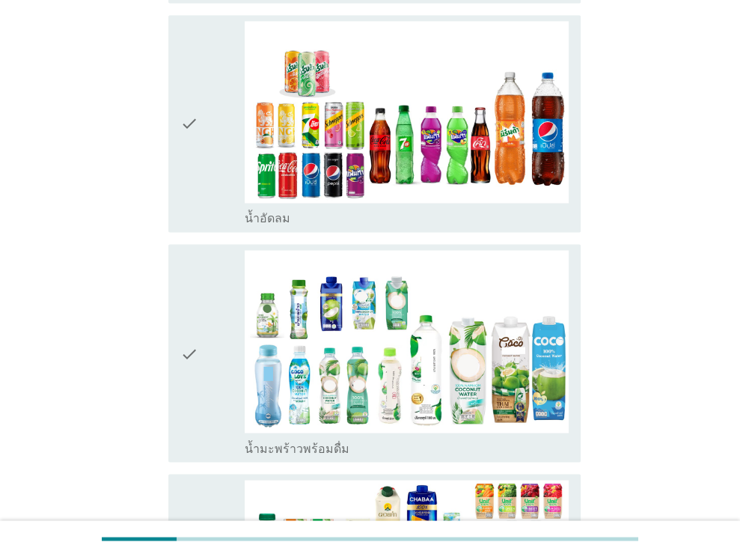
scroll to position [1561, 0]
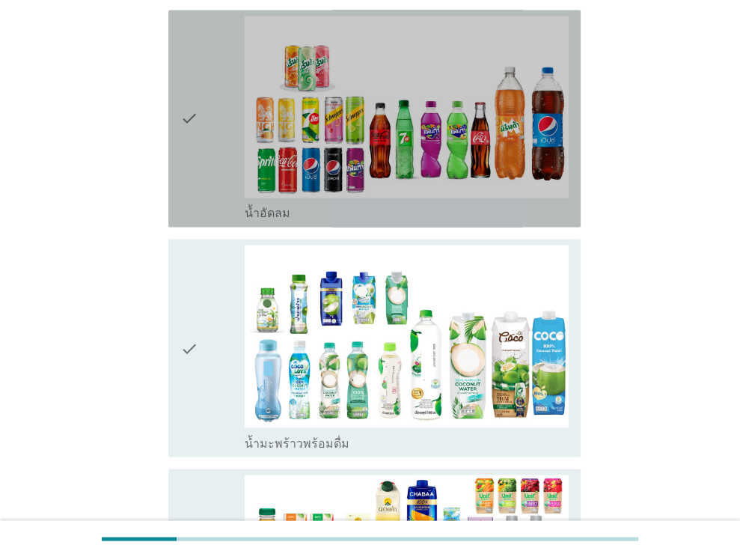
click at [202, 157] on div "check" at bounding box center [212, 118] width 65 height 205
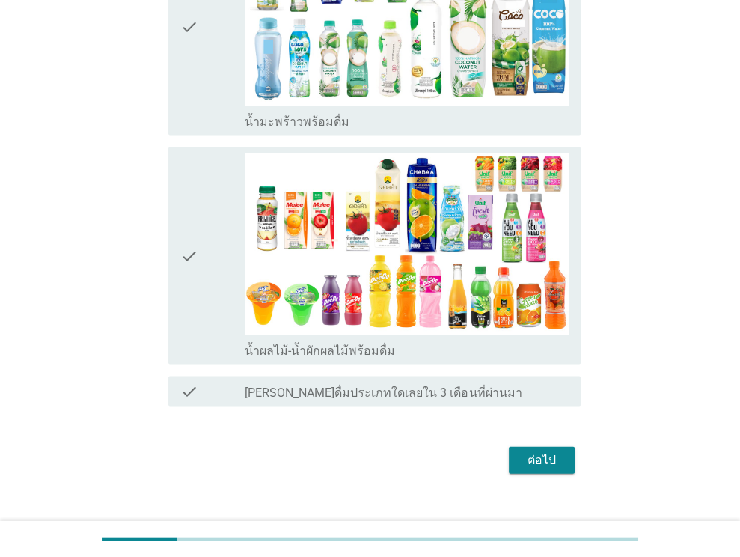
scroll to position [1885, 0]
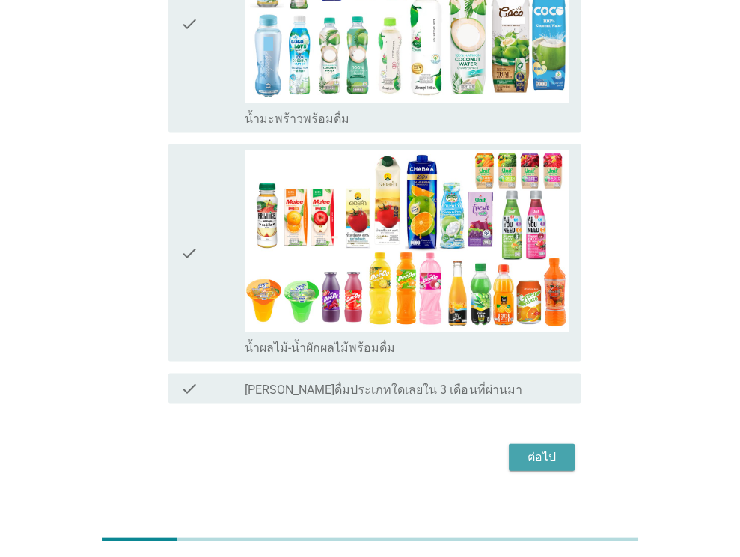
click at [518, 444] on button "ต่อไป" at bounding box center [542, 457] width 66 height 27
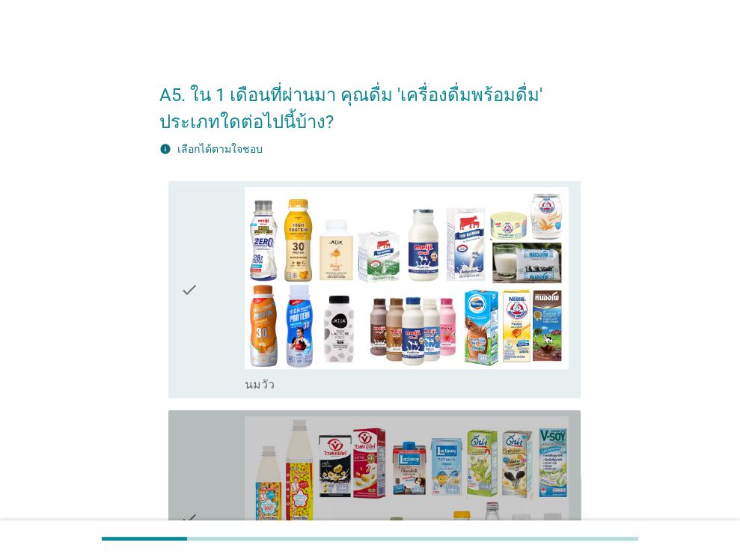
click at [218, 447] on div "check" at bounding box center [212, 518] width 65 height 205
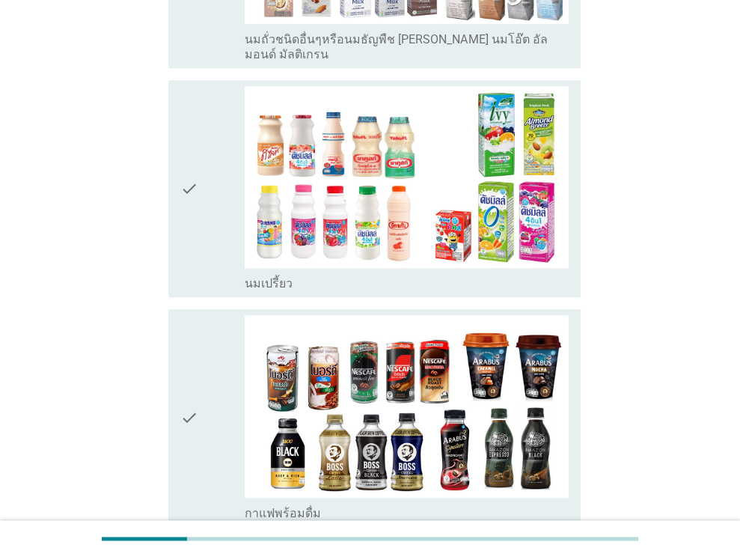
scroll to position [809, 0]
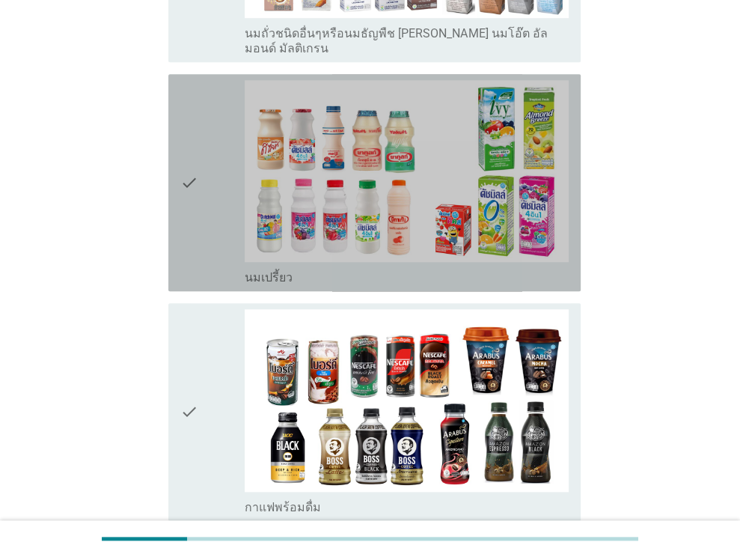
click at [195, 227] on icon "check" at bounding box center [189, 182] width 18 height 205
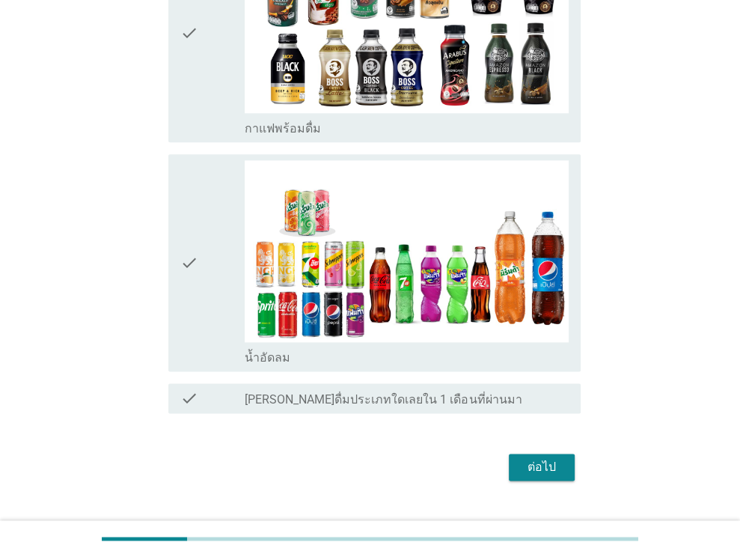
scroll to position [1201, 0]
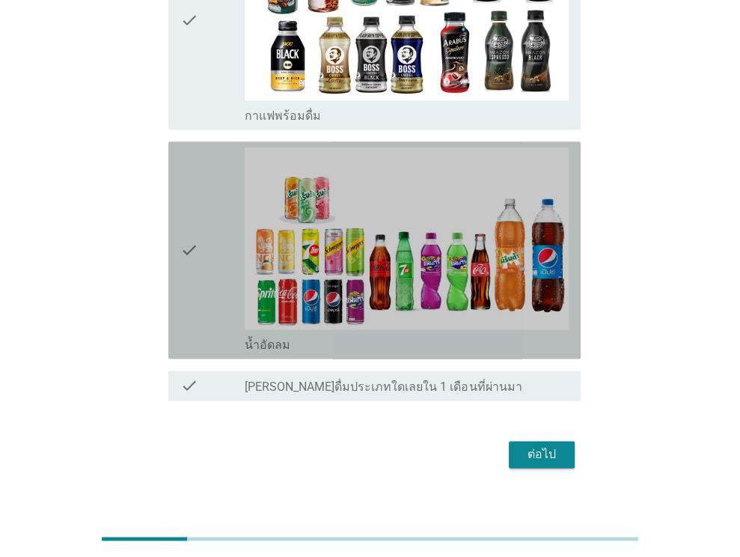
click at [193, 255] on icon "check" at bounding box center [189, 249] width 18 height 205
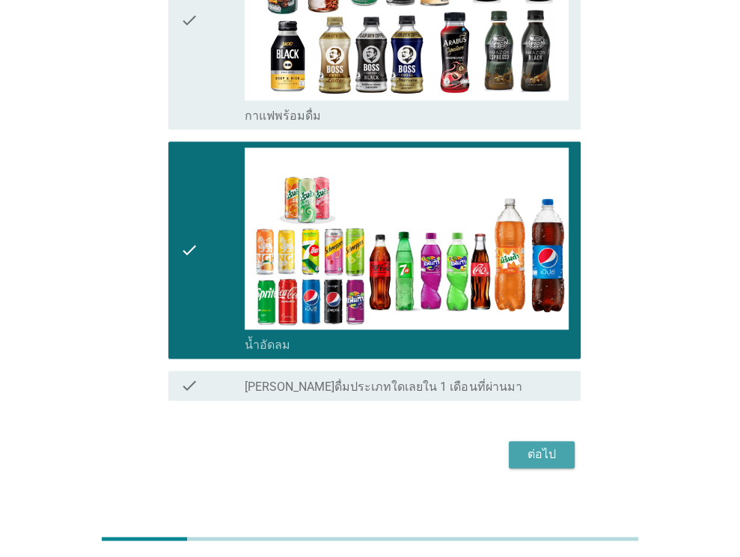
click at [556, 445] on div "ต่อไป" at bounding box center [542, 454] width 42 height 18
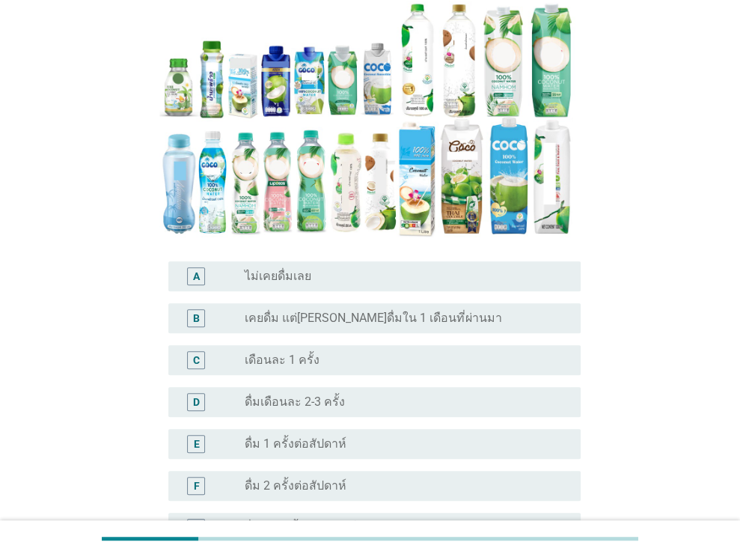
scroll to position [229, 0]
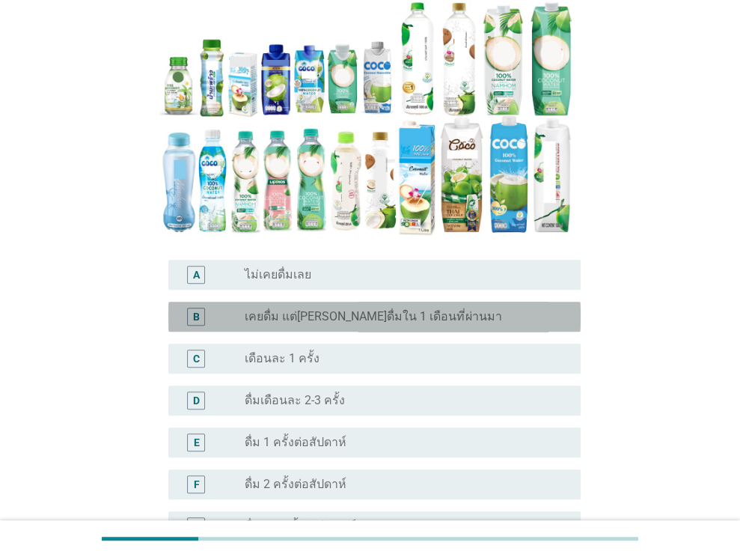
click at [403, 309] on label "เคยดื่ม แต่[PERSON_NAME]ดื่มใน 1 เดือนที่ผ่านมา" at bounding box center [373, 316] width 257 height 15
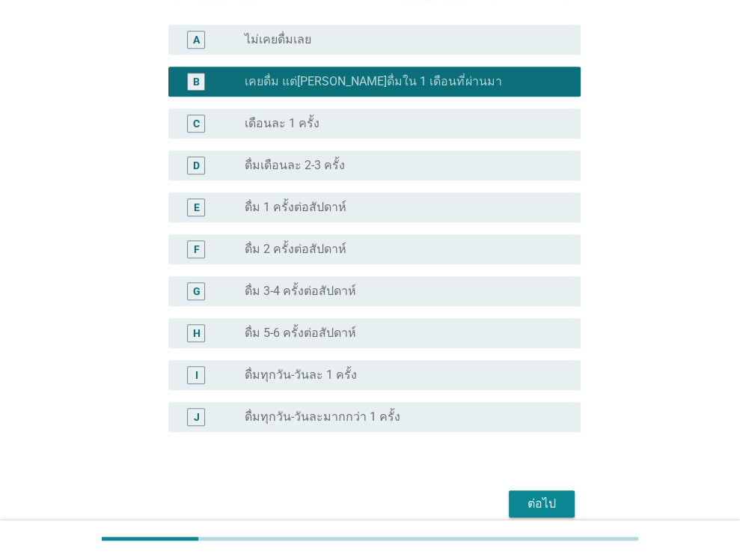
scroll to position [505, 0]
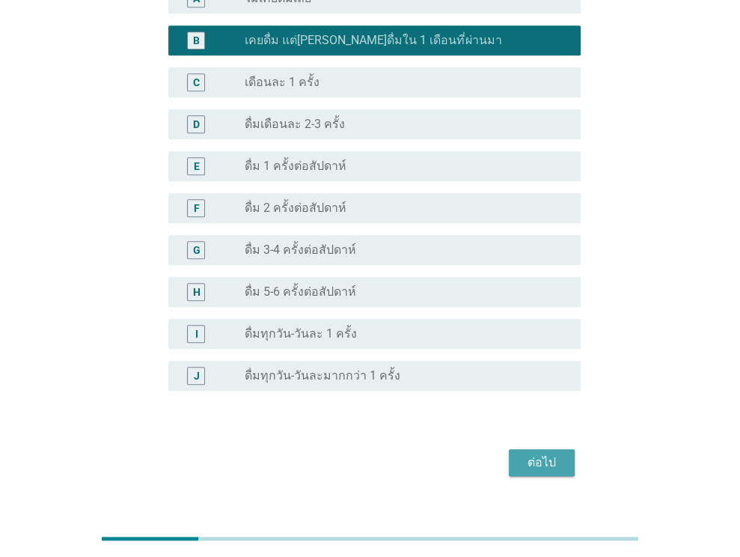
click at [550, 453] on div "ต่อไป" at bounding box center [542, 462] width 42 height 18
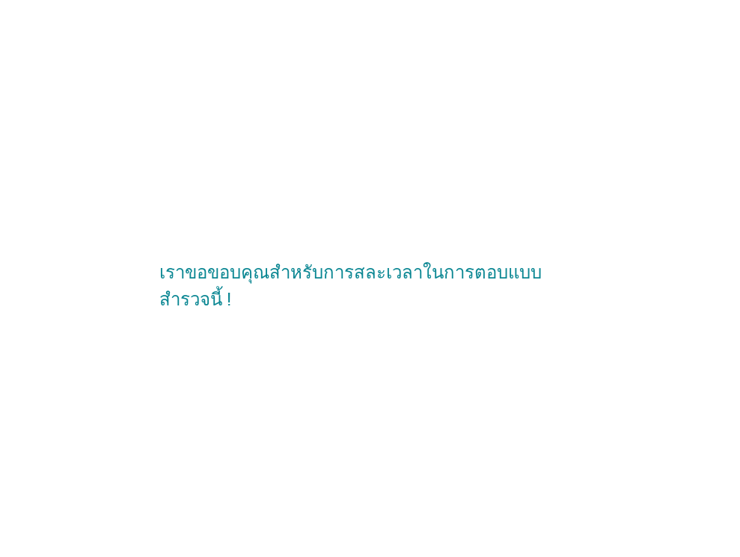
scroll to position [0, 0]
